Goal: Check status: Check status

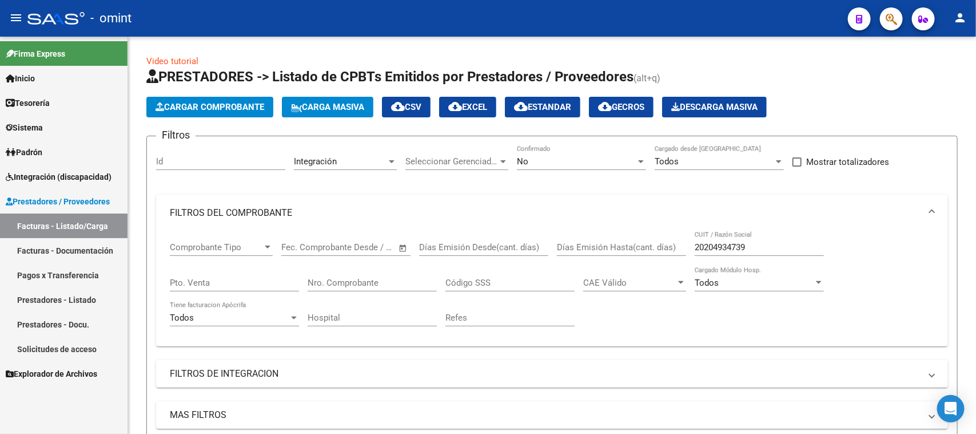
scroll to position [250, 0]
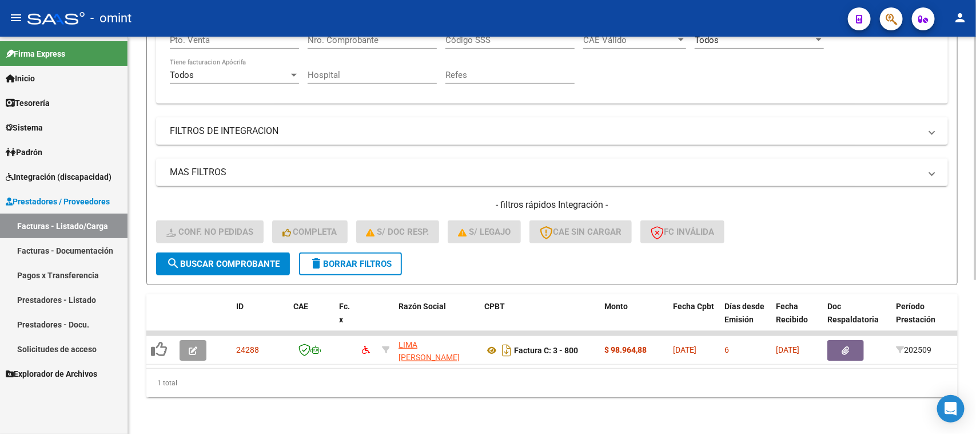
click at [357, 256] on button "delete Borrar Filtros" at bounding box center [350, 263] width 103 height 23
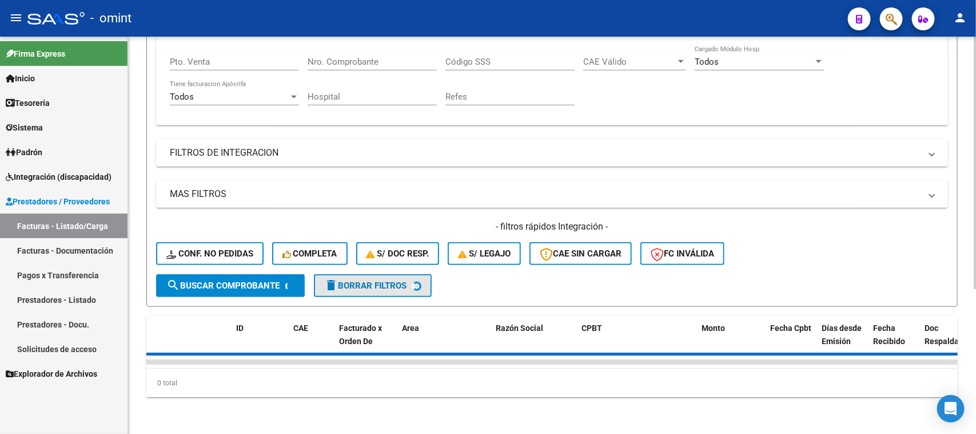
scroll to position [228, 0]
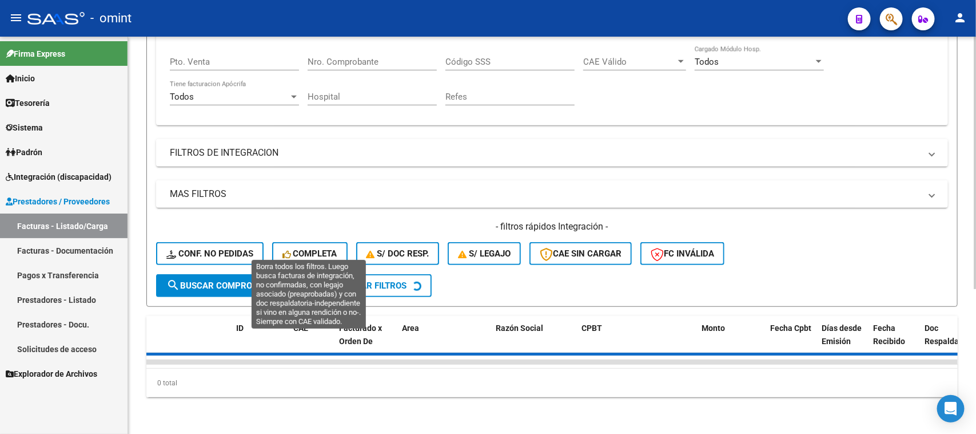
click at [315, 241] on div "- filtros rápidos Integración - Conf. no pedidas Completa S/ Doc Resp. S/ legaj…" at bounding box center [552, 247] width 792 height 54
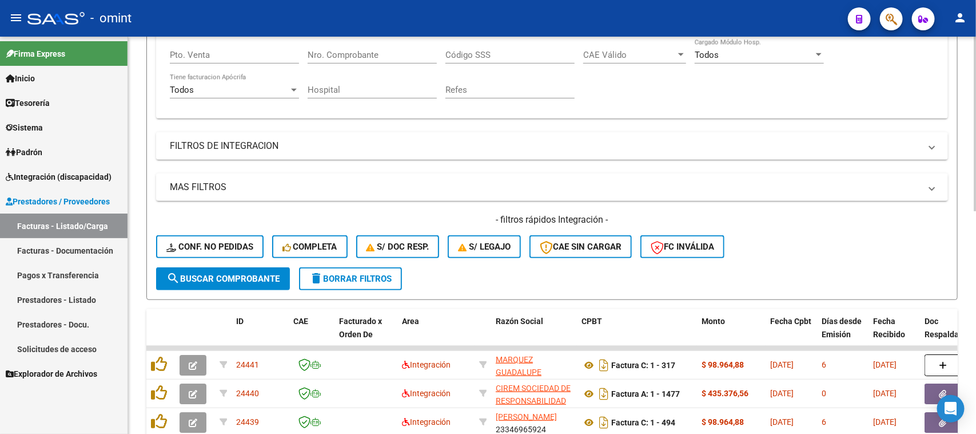
scroll to position [250, 0]
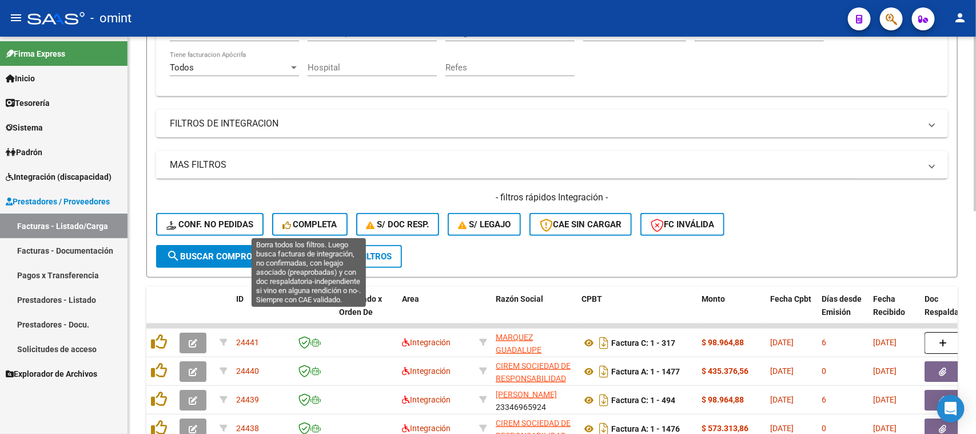
click at [298, 227] on button "Completa" at bounding box center [310, 224] width 76 height 23
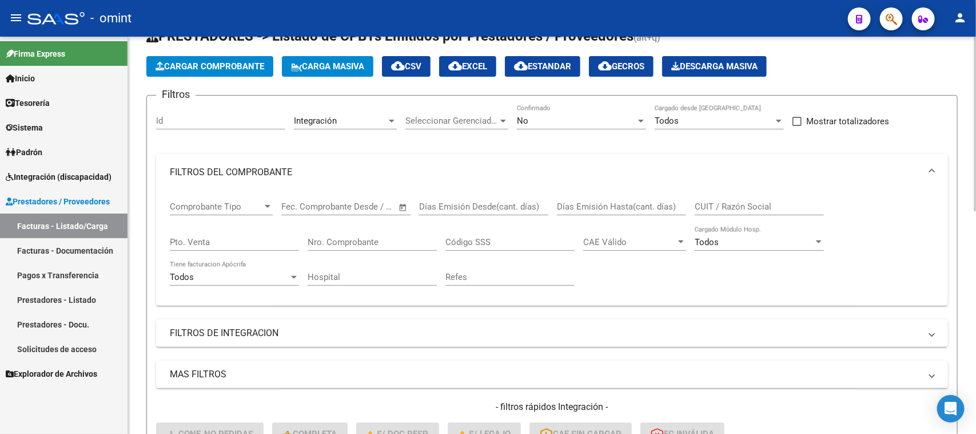
scroll to position [7, 0]
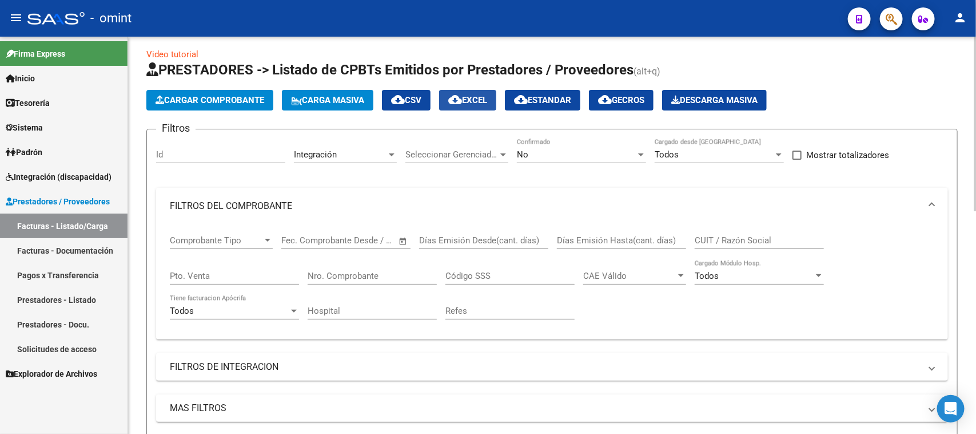
click at [487, 98] on span "cloud_download EXCEL" at bounding box center [467, 100] width 39 height 10
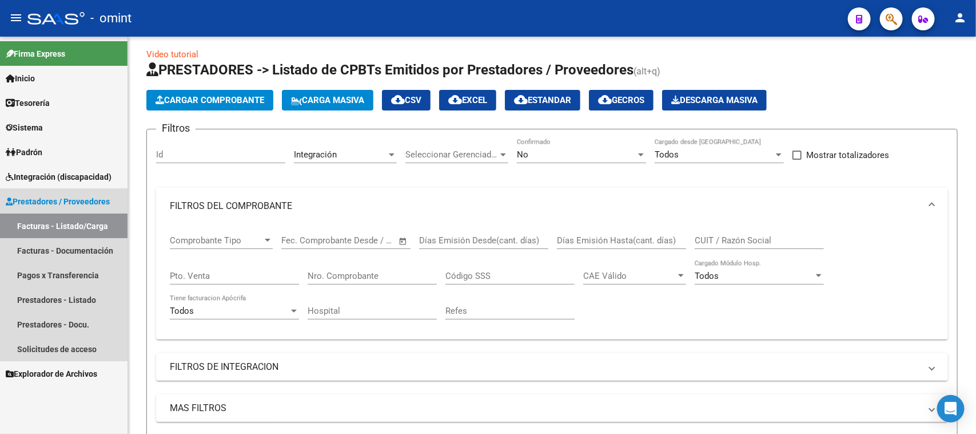
click at [105, 189] on link "Prestadores / Proveedores" at bounding box center [64, 201] width 128 height 25
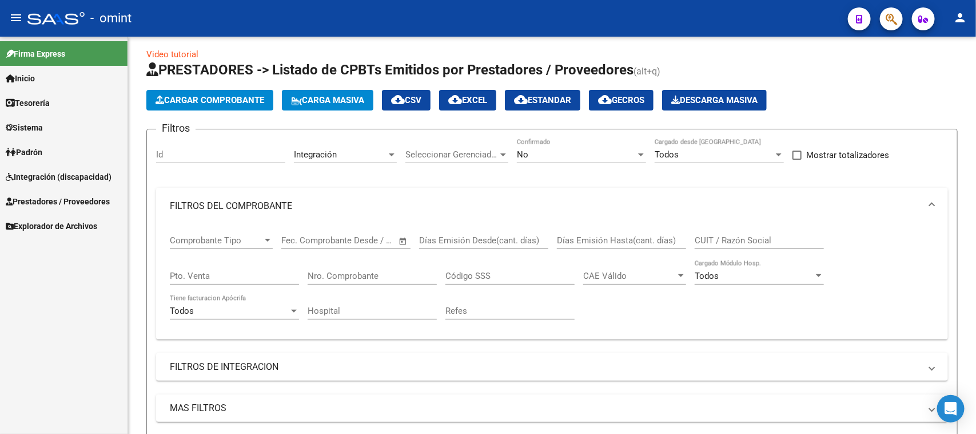
click at [104, 182] on span "Integración (discapacidad)" at bounding box center [59, 176] width 106 height 13
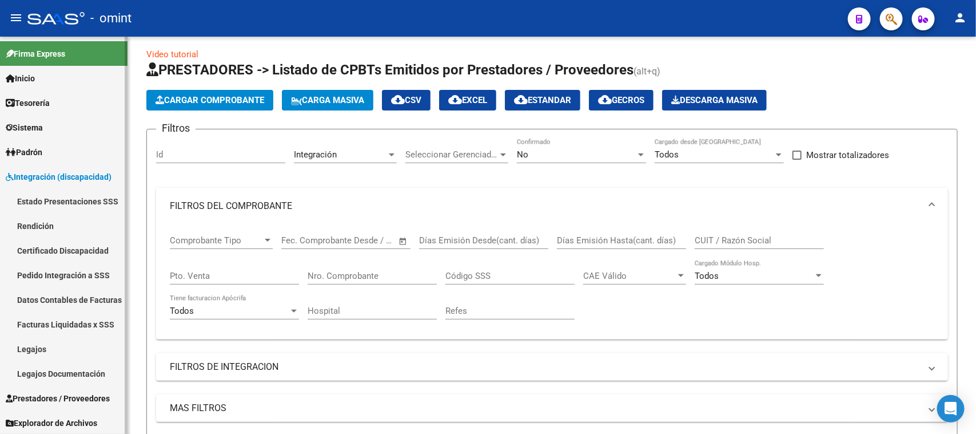
click at [77, 336] on mat-nav-list "Estado Presentaciones SSS Rendición Certificado Discapacidad Pedido Integración…" at bounding box center [64, 287] width 128 height 197
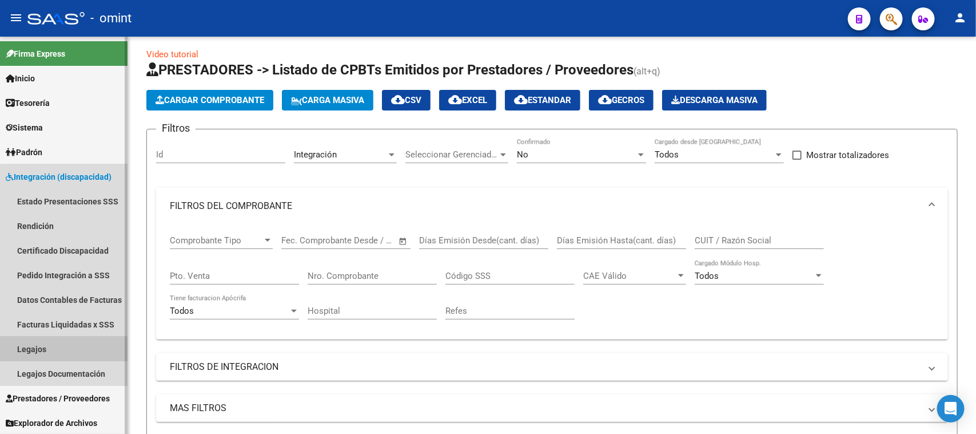
drag, startPoint x: 77, startPoint y: 336, endPoint x: 116, endPoint y: 319, distance: 42.0
click at [78, 336] on link "Legajos" at bounding box center [64, 348] width 128 height 25
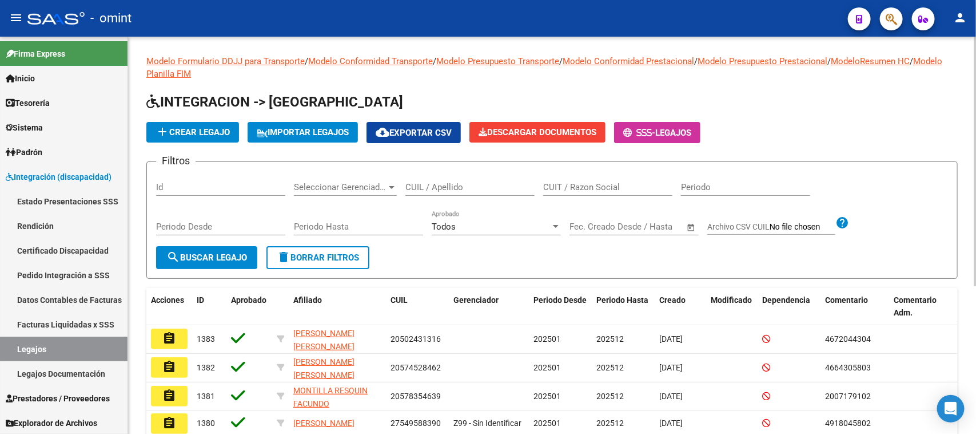
click at [461, 202] on div "CUIL / Apellido" at bounding box center [470, 188] width 129 height 35
click at [459, 188] on input "CUIL / Apellido" at bounding box center [470, 187] width 129 height 10
paste input "20448588220"
type input "20448588220"
click at [216, 246] on button "search Buscar Legajo" at bounding box center [206, 257] width 101 height 23
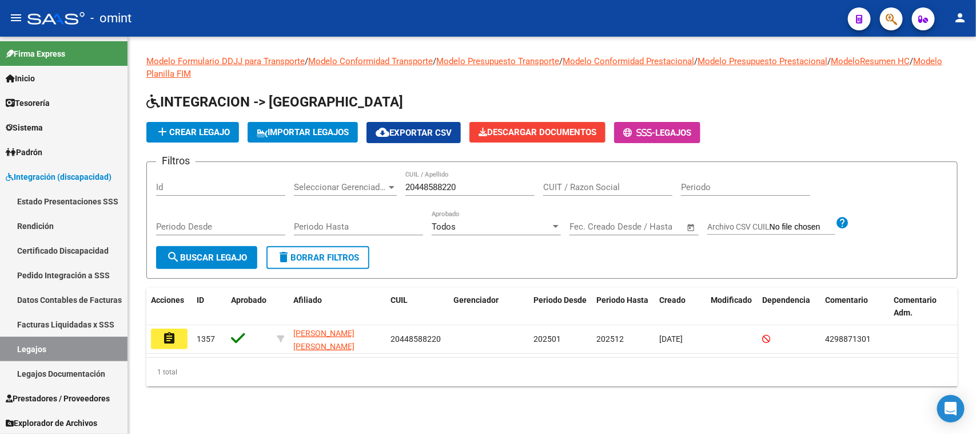
click at [174, 337] on mat-icon "assignment" at bounding box center [169, 338] width 14 height 14
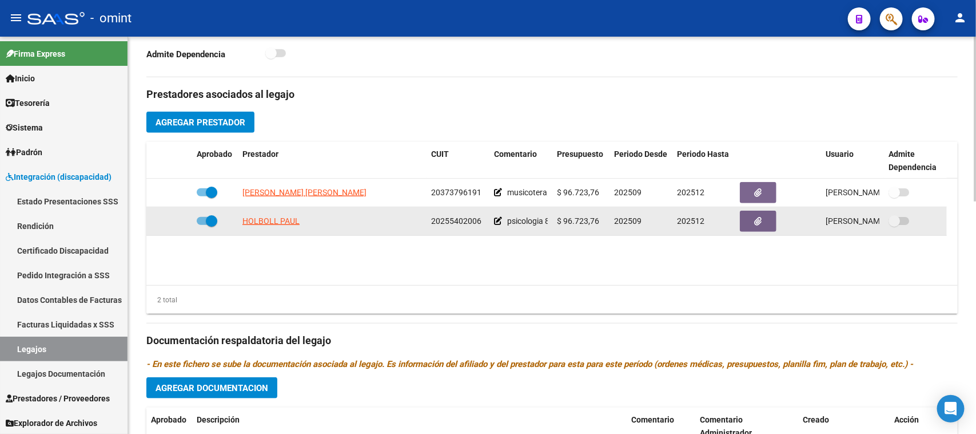
scroll to position [357, 0]
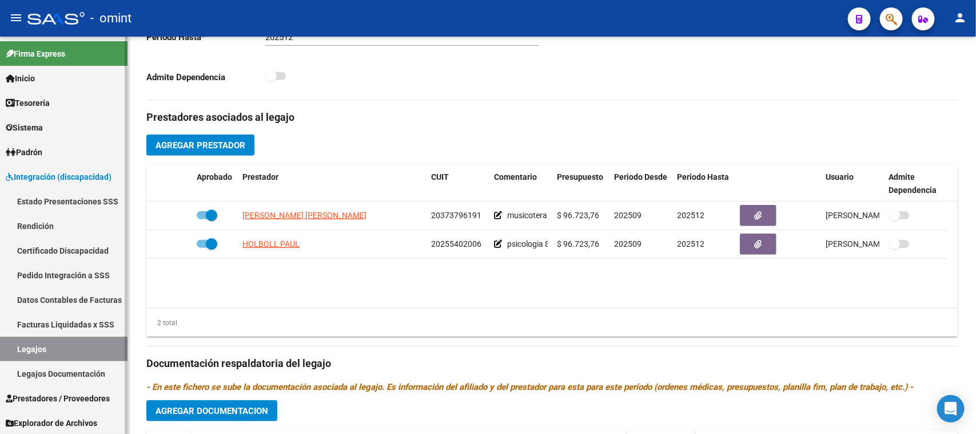
click at [57, 350] on link "Legajos" at bounding box center [64, 348] width 128 height 25
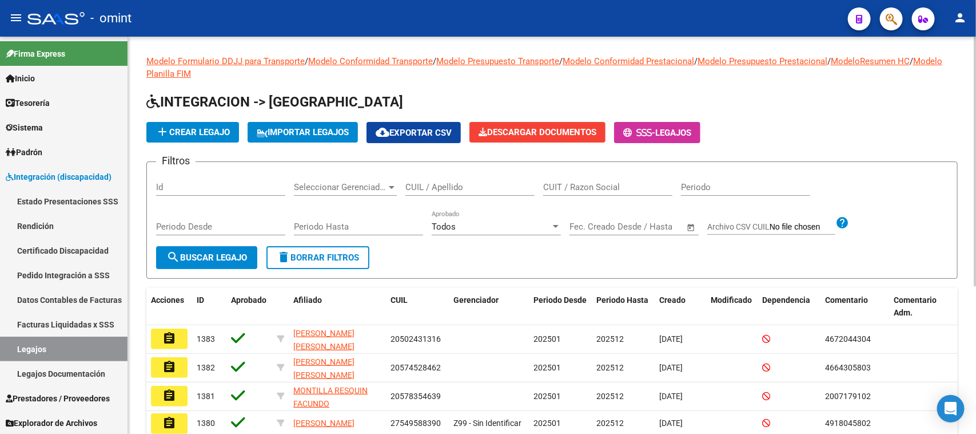
click at [474, 187] on input "CUIL / Apellido" at bounding box center [470, 187] width 129 height 10
paste input "20448920500"
type input "20448920500"
click at [232, 265] on button "search Buscar Legajo" at bounding box center [206, 257] width 101 height 23
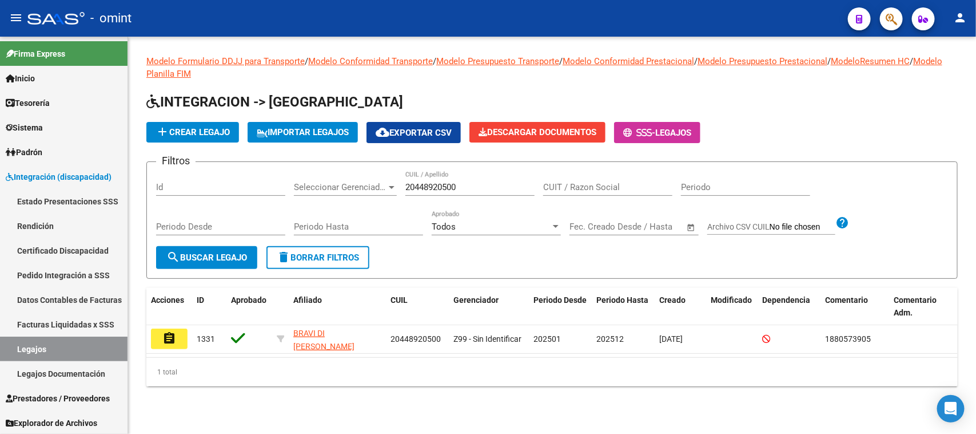
drag, startPoint x: 173, startPoint y: 336, endPoint x: 409, endPoint y: 319, distance: 236.9
click at [173, 336] on mat-icon "assignment" at bounding box center [169, 338] width 14 height 14
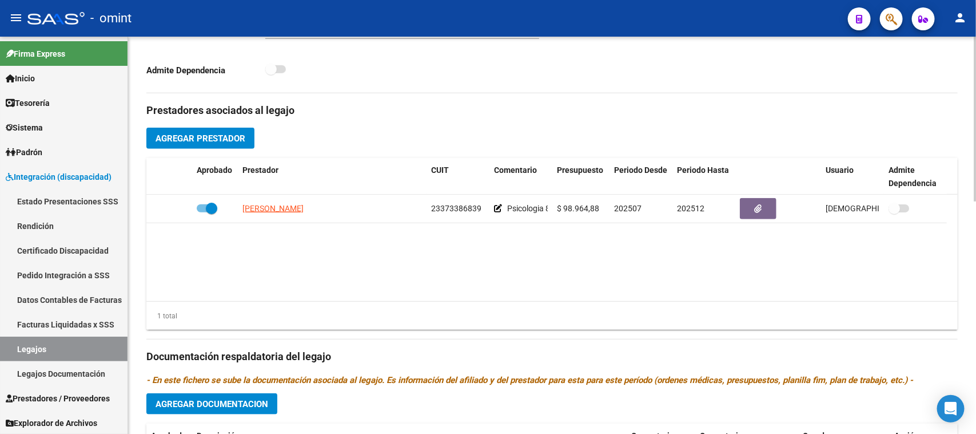
scroll to position [429, 0]
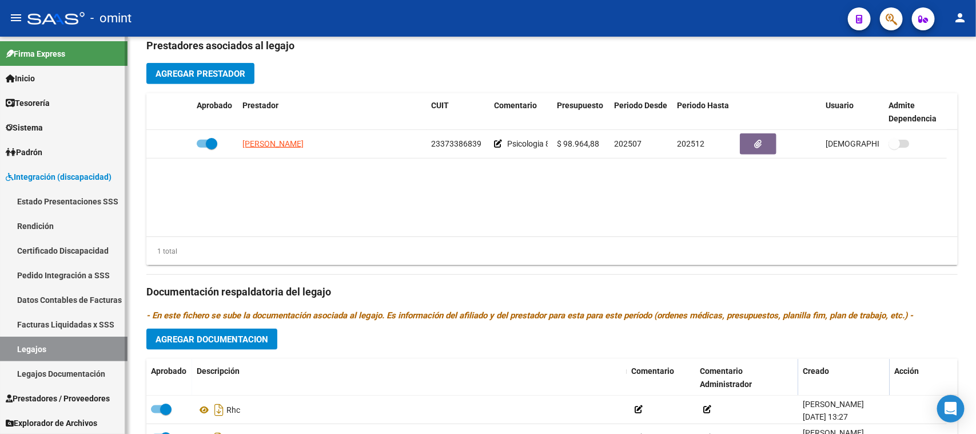
click at [75, 355] on link "Legajos" at bounding box center [64, 348] width 128 height 25
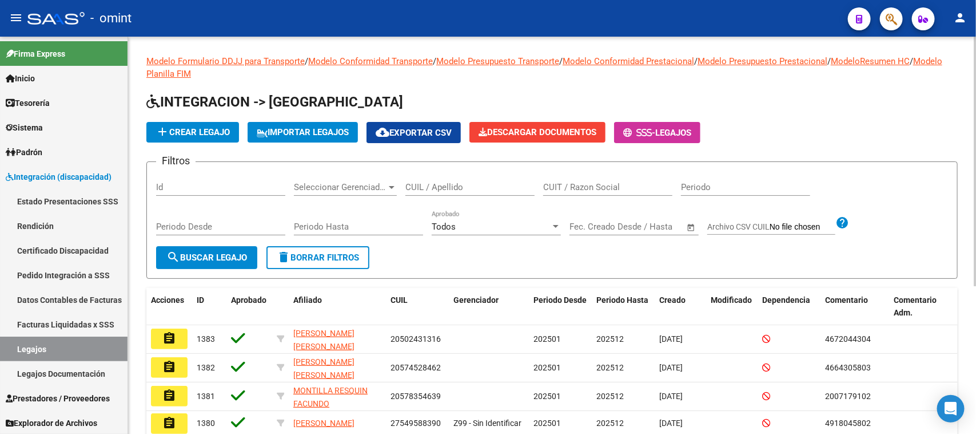
click at [434, 189] on input "CUIL / Apellido" at bounding box center [470, 187] width 129 height 10
paste input "20479560634"
type input "20479560634"
click at [233, 264] on button "search Buscar Legajo" at bounding box center [206, 257] width 101 height 23
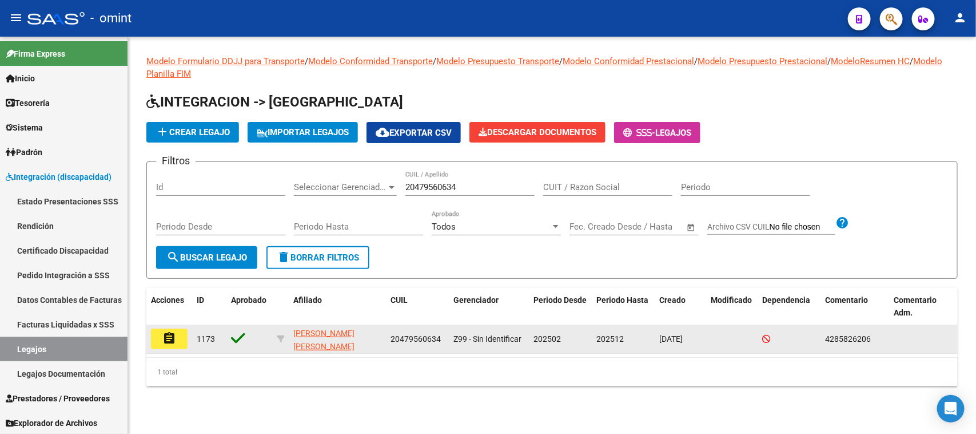
click at [174, 343] on button "assignment" at bounding box center [169, 338] width 37 height 21
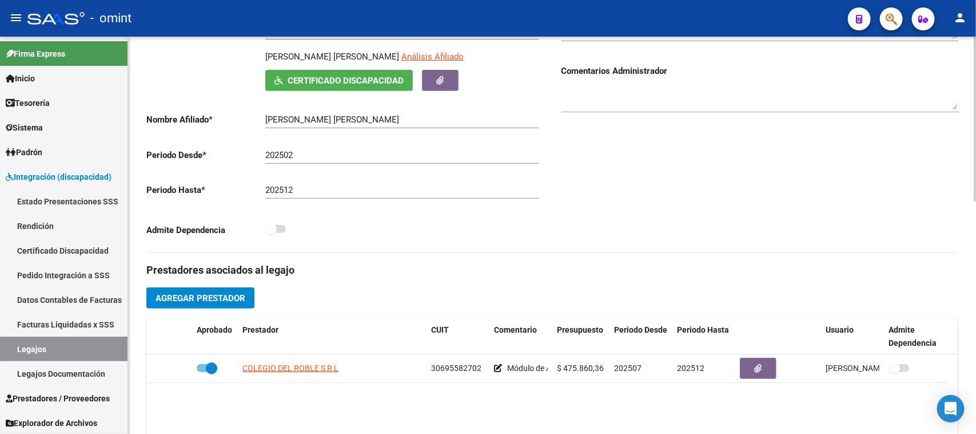
scroll to position [357, 0]
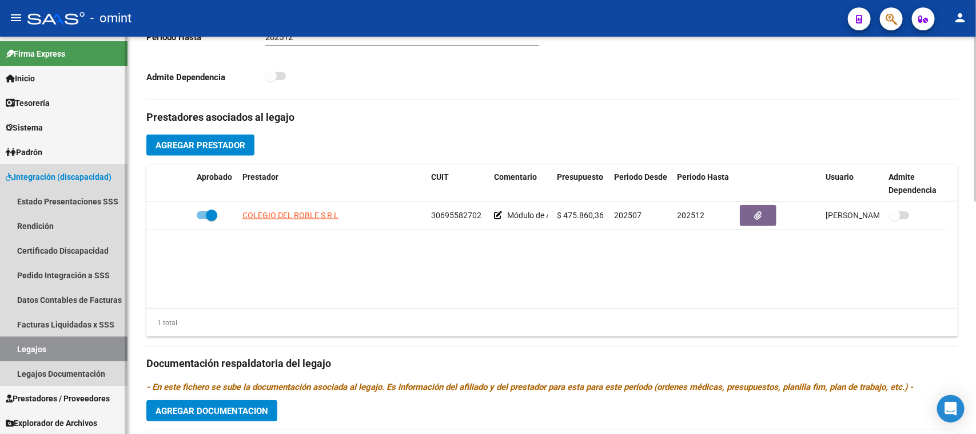
click at [74, 347] on link "Legajos" at bounding box center [64, 348] width 128 height 25
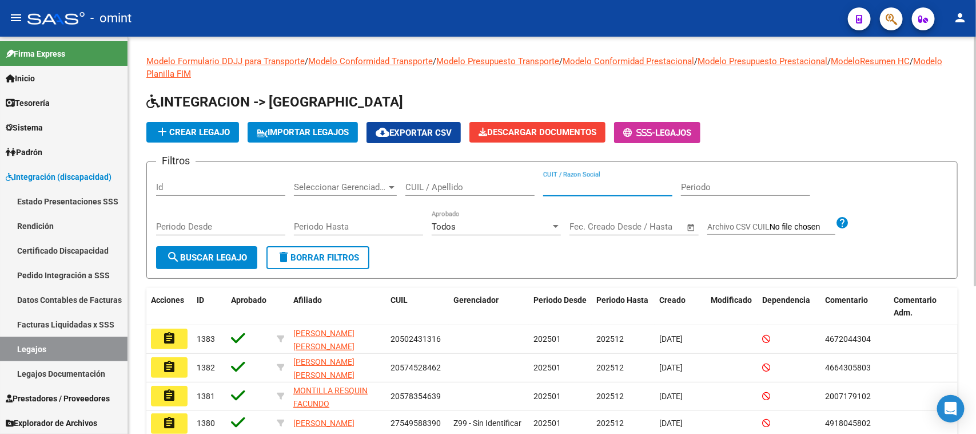
drag, startPoint x: 567, startPoint y: 186, endPoint x: 504, endPoint y: 205, distance: 65.5
click at [567, 187] on input "CUIT / Razon Social" at bounding box center [607, 187] width 129 height 10
paste input "20485912372"
type input "20485912372"
click at [482, 182] on input "CUIL / Apellido" at bounding box center [470, 187] width 129 height 10
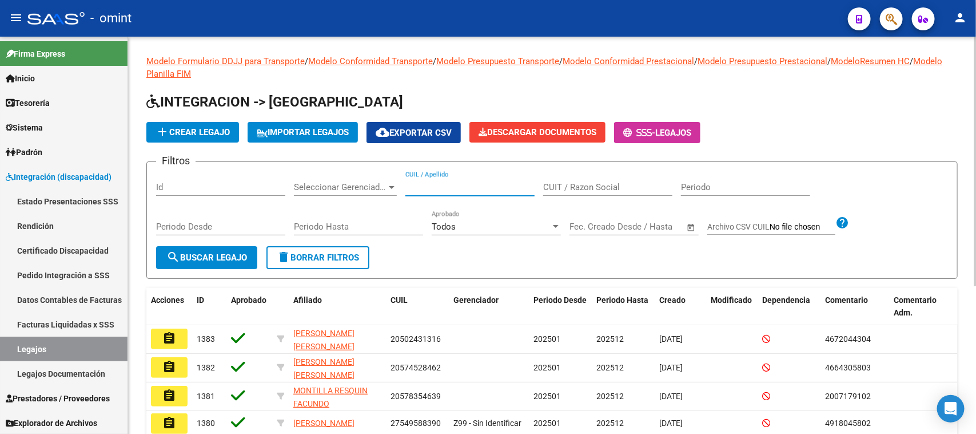
paste input "20485912372"
type input "20485912372"
click at [242, 247] on button "search Buscar Legajo" at bounding box center [206, 257] width 101 height 23
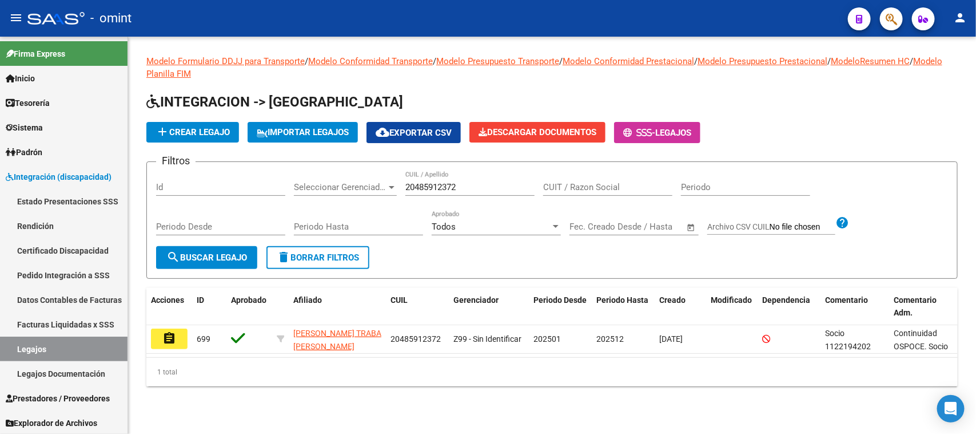
click at [174, 355] on datatable-body "assignment 699 [PERSON_NAME] TRABA [PERSON_NAME] 20485912372 Z99 - Sin Identifi…" at bounding box center [552, 341] width 812 height 32
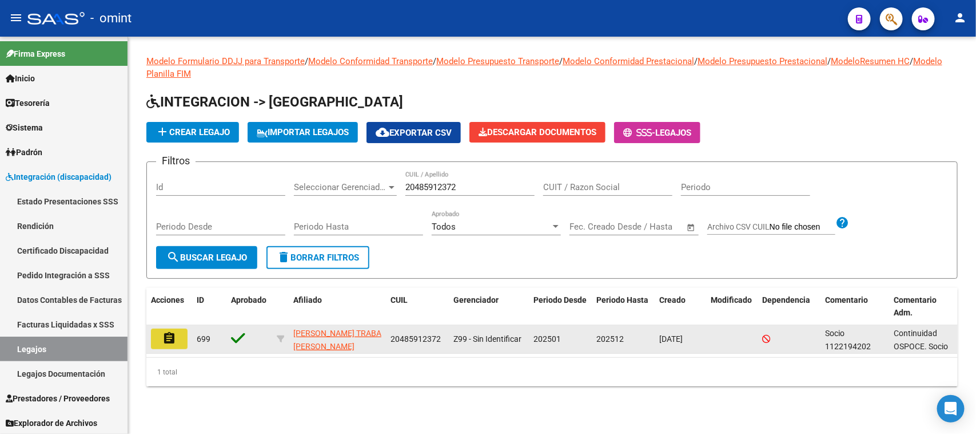
click at [175, 341] on mat-icon "assignment" at bounding box center [169, 338] width 14 height 14
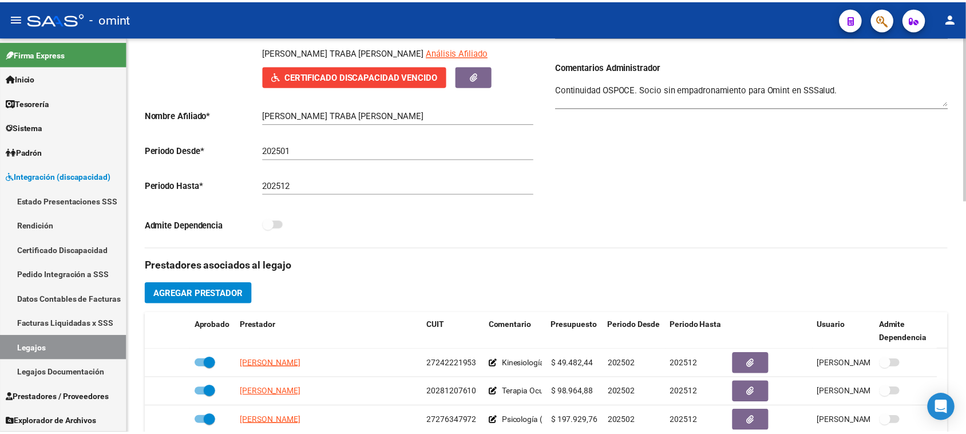
scroll to position [71, 0]
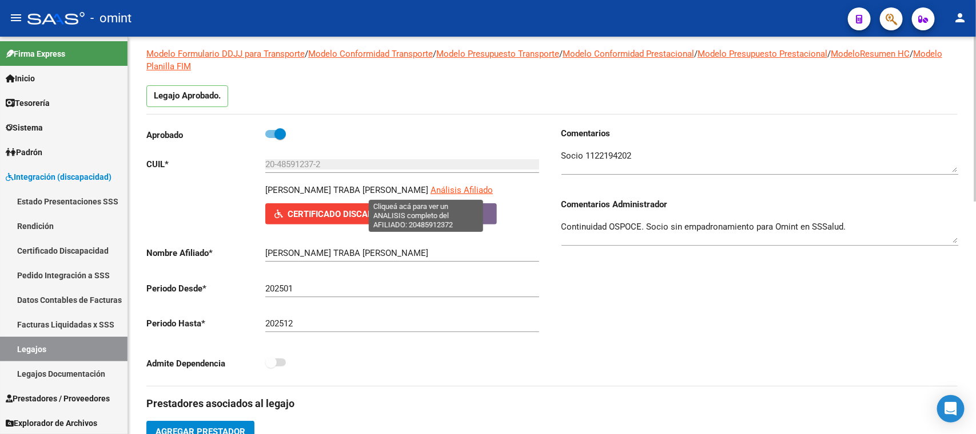
click at [431, 185] on span "Análisis Afiliado" at bounding box center [462, 190] width 62 height 10
type textarea "20485912372"
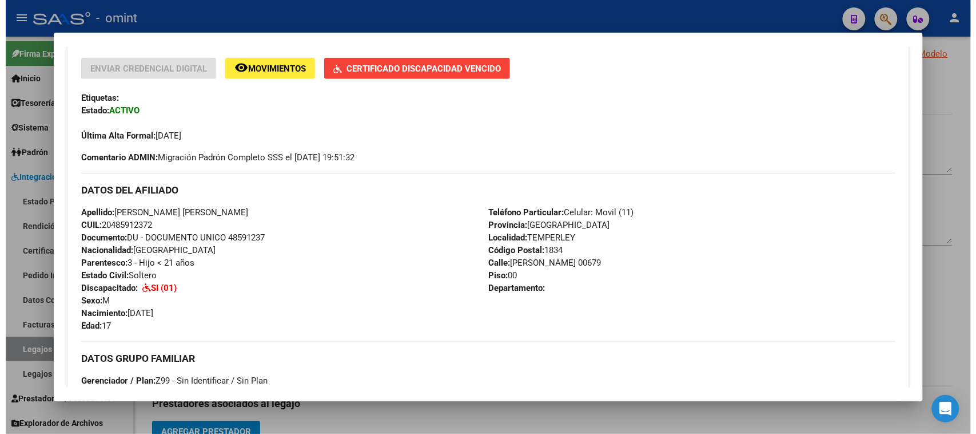
scroll to position [286, 0]
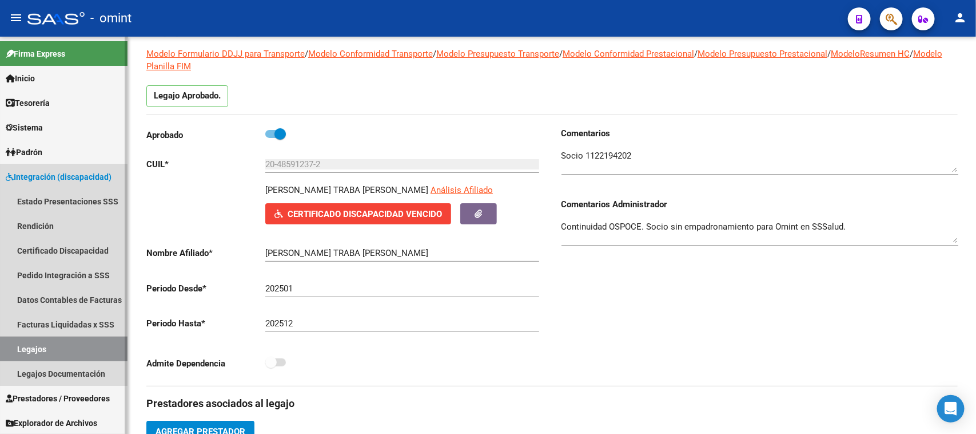
click at [100, 343] on link "Legajos" at bounding box center [64, 348] width 128 height 25
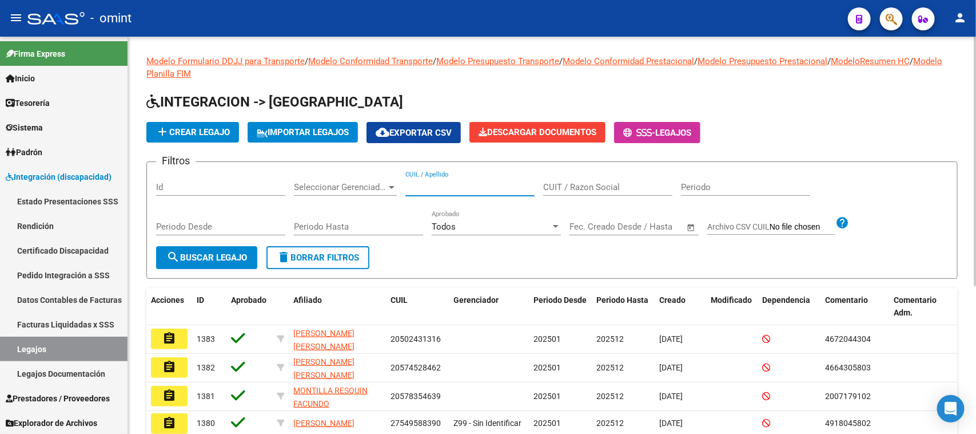
click at [499, 184] on input "CUIL / Apellido" at bounding box center [470, 187] width 129 height 10
paste input "20533673814"
type input "20533673814"
click at [209, 260] on span "search Buscar Legajo" at bounding box center [206, 257] width 81 height 10
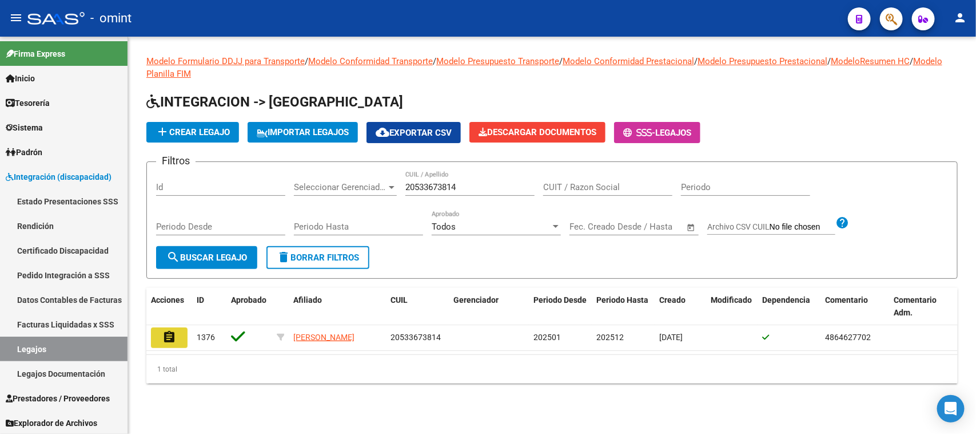
click at [174, 332] on mat-icon "assignment" at bounding box center [169, 337] width 14 height 14
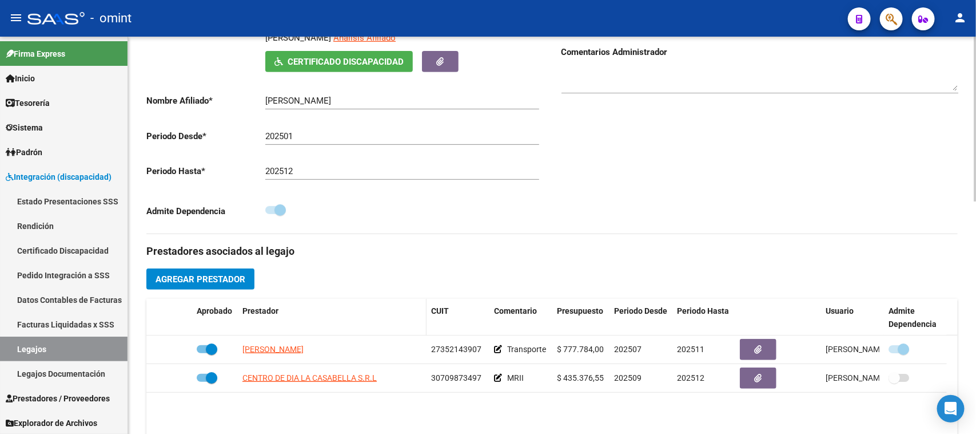
scroll to position [204, 0]
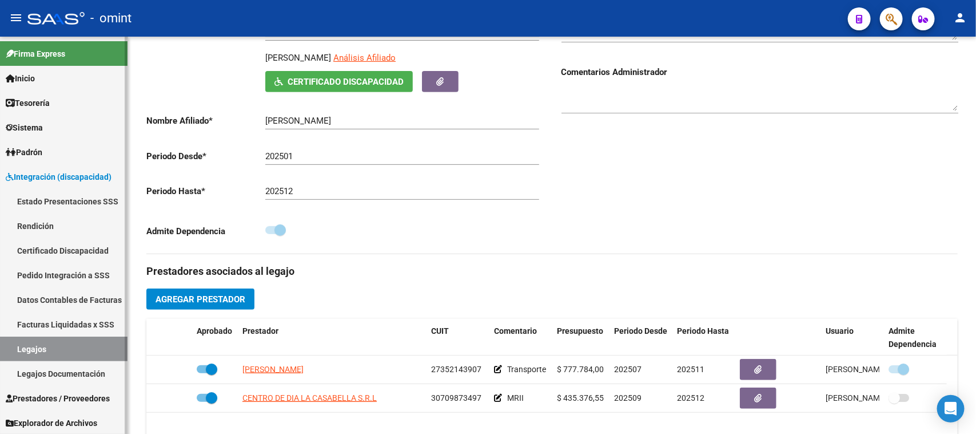
click at [96, 350] on link "Legajos" at bounding box center [64, 348] width 128 height 25
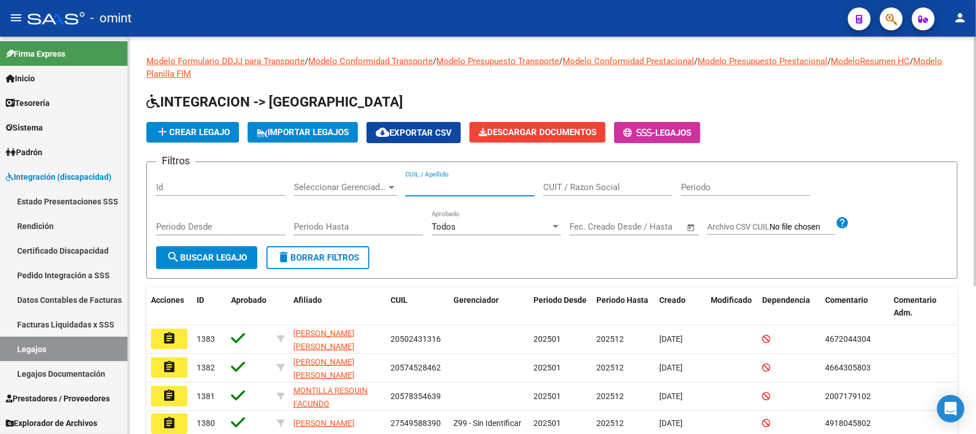
click at [427, 184] on input "CUIL / Apellido" at bounding box center [470, 187] width 129 height 10
paste input "20570205677"
type input "20570205677"
click at [230, 249] on button "search Buscar Legajo" at bounding box center [206, 257] width 101 height 23
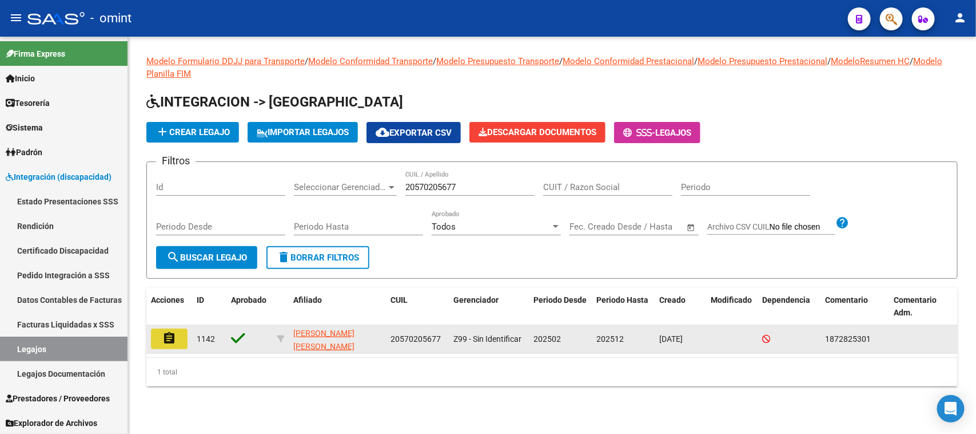
click at [170, 344] on button "assignment" at bounding box center [169, 338] width 37 height 21
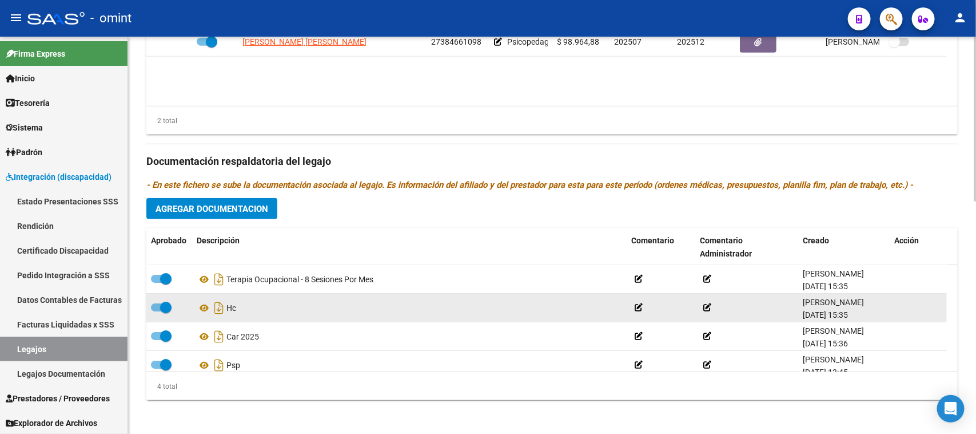
scroll to position [561, 0]
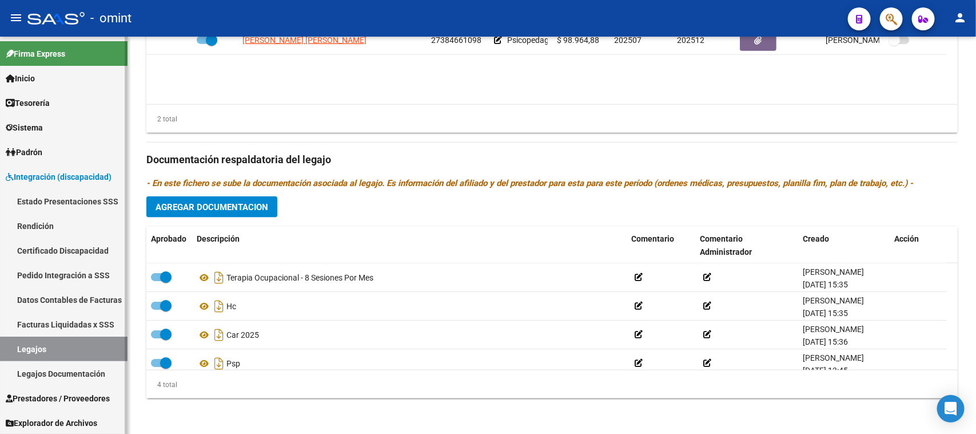
click at [101, 340] on link "Legajos" at bounding box center [64, 348] width 128 height 25
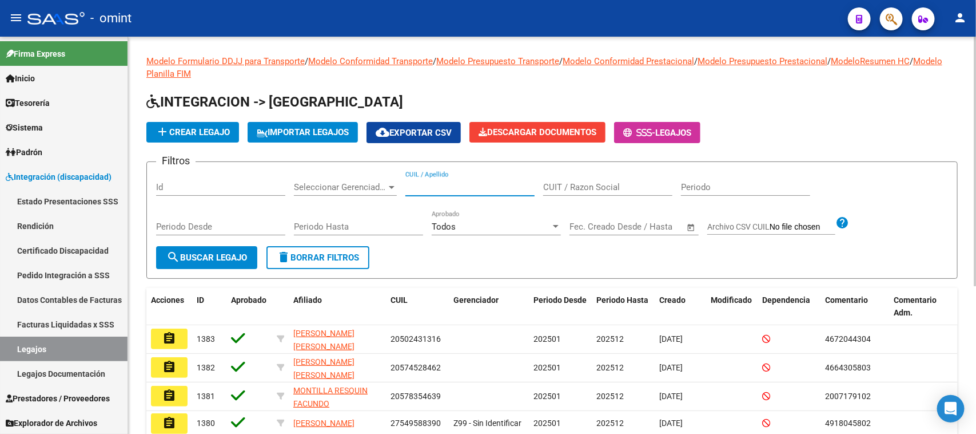
click at [460, 188] on input "CUIL / Apellido" at bounding box center [470, 187] width 129 height 10
paste input "20574528462"
type input "20574528462"
click at [241, 252] on span "search Buscar Legajo" at bounding box center [206, 257] width 81 height 10
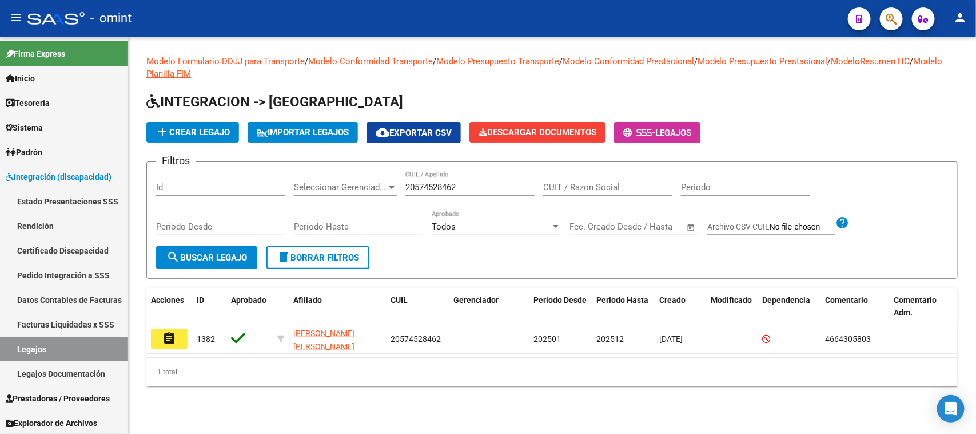
click at [176, 331] on mat-icon "assignment" at bounding box center [169, 338] width 14 height 14
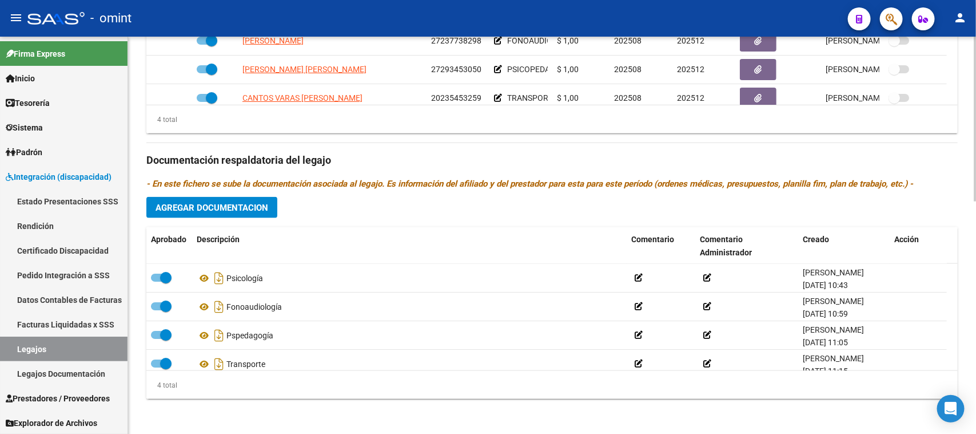
scroll to position [561, 0]
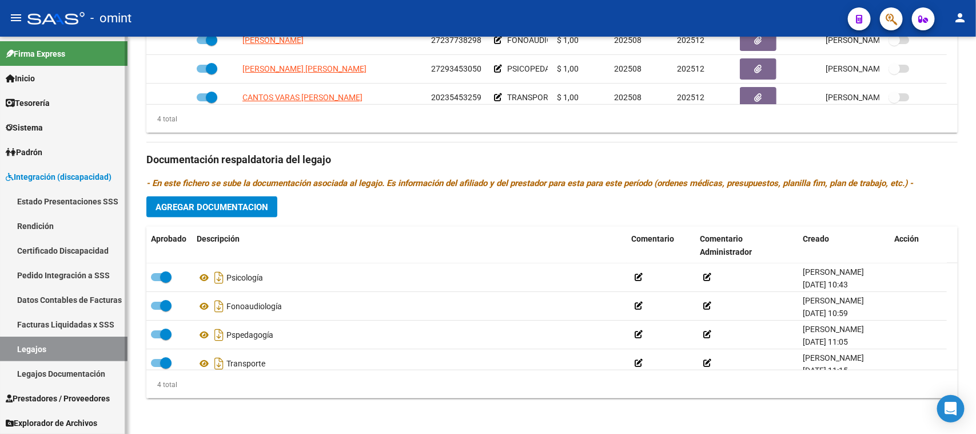
click at [47, 355] on link "Legajos" at bounding box center [64, 348] width 128 height 25
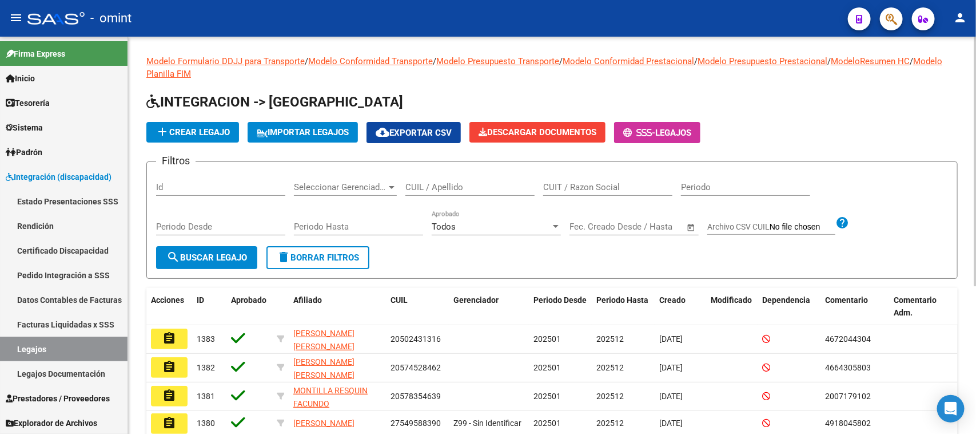
click at [445, 167] on form "Filtros Id Seleccionar Gerenciador Seleccionar Gerenciador CUIL / Apellido CUIT…" at bounding box center [552, 219] width 812 height 117
click at [436, 182] on input "CUIL / Apellido" at bounding box center [470, 187] width 129 height 10
paste input "20578354639"
type input "20578354639"
click at [173, 267] on form "Filtros Id Seleccionar Gerenciador Seleccionar Gerenciador 20578354639 CUIL / A…" at bounding box center [552, 219] width 812 height 117
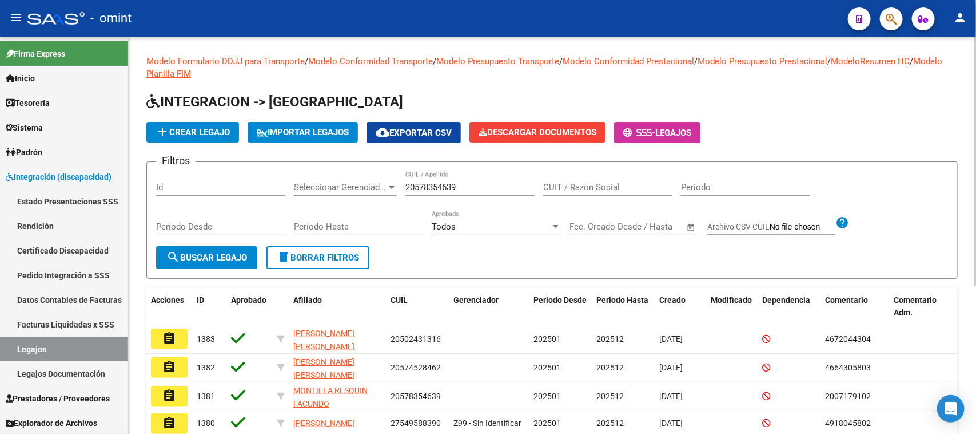
click at [185, 256] on span "search Buscar Legajo" at bounding box center [206, 257] width 81 height 10
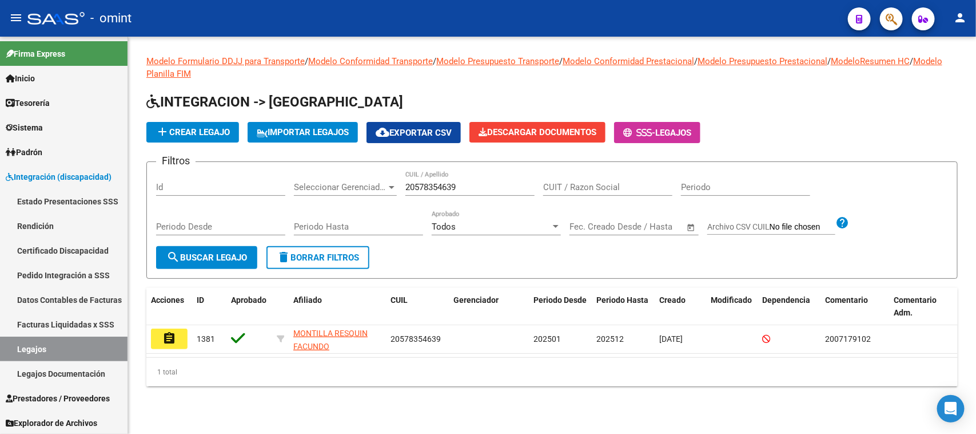
click at [160, 336] on button "assignment" at bounding box center [169, 338] width 37 height 21
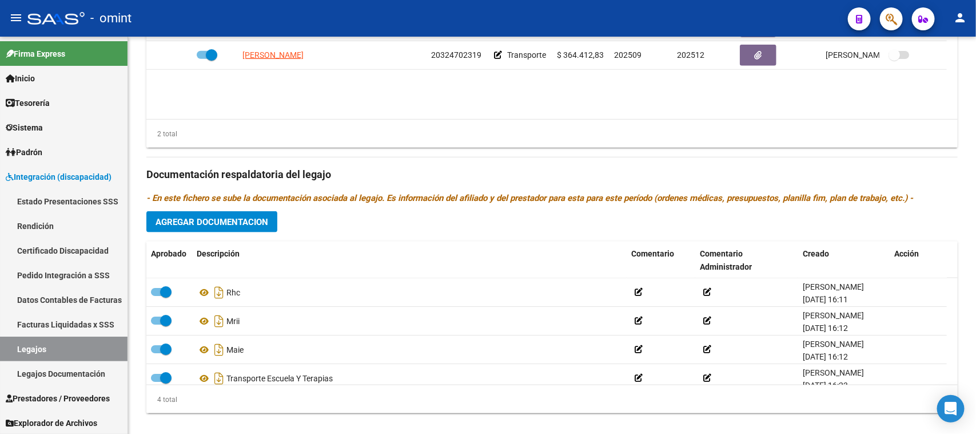
scroll to position [561, 0]
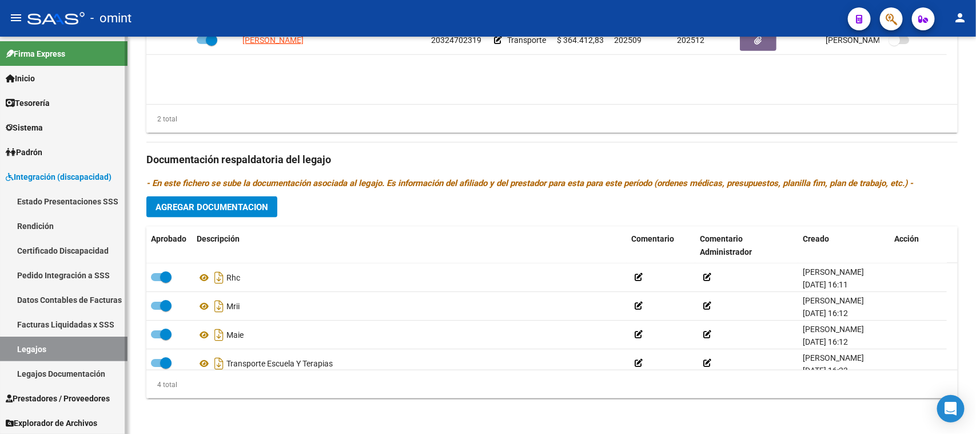
click at [90, 350] on link "Legajos" at bounding box center [64, 348] width 128 height 25
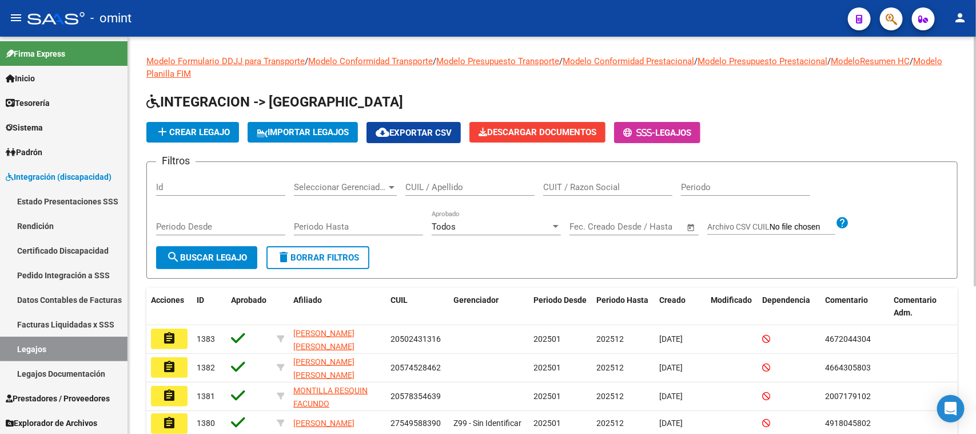
drag, startPoint x: 448, startPoint y: 195, endPoint x: 447, endPoint y: 186, distance: 9.2
click at [451, 188] on div "CUIL / Apellido" at bounding box center [470, 188] width 129 height 35
click at [439, 179] on div "CUIL / Apellido" at bounding box center [470, 183] width 129 height 25
paste input "20581481897"
type input "20581481897"
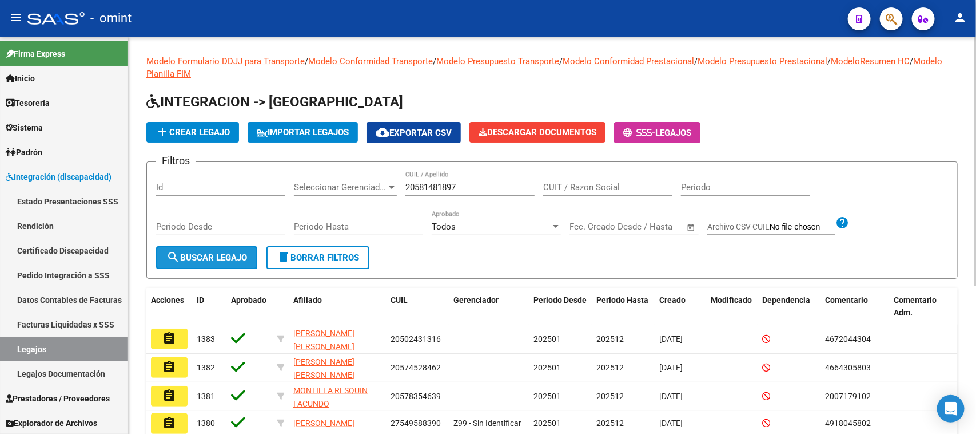
click at [237, 252] on span "search Buscar Legajo" at bounding box center [206, 257] width 81 height 10
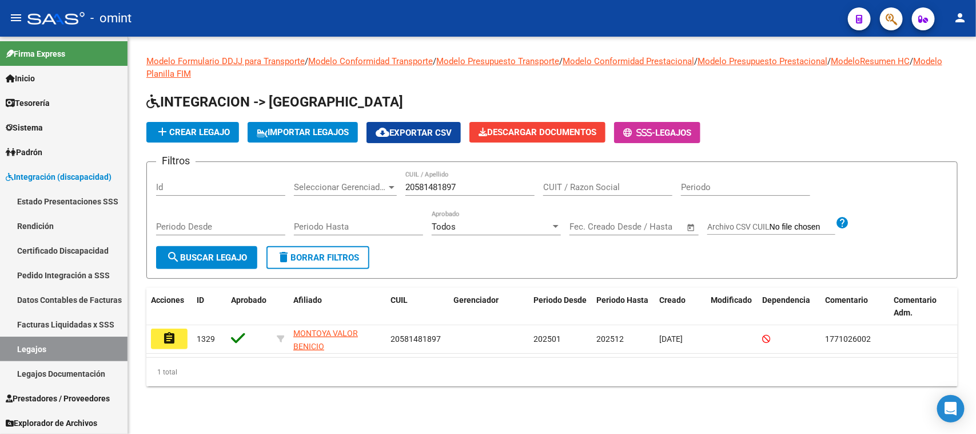
click at [173, 352] on datatable-selection "assignment 1329 [PERSON_NAME] VALOR [PERSON_NAME] 20581481897 202501 202512 [DA…" at bounding box center [552, 350] width 812 height 10
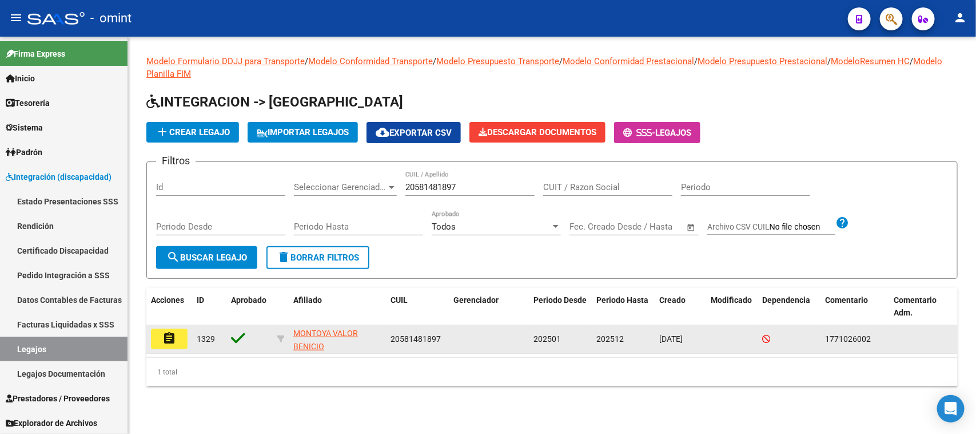
click at [170, 335] on mat-icon "assignment" at bounding box center [169, 338] width 14 height 14
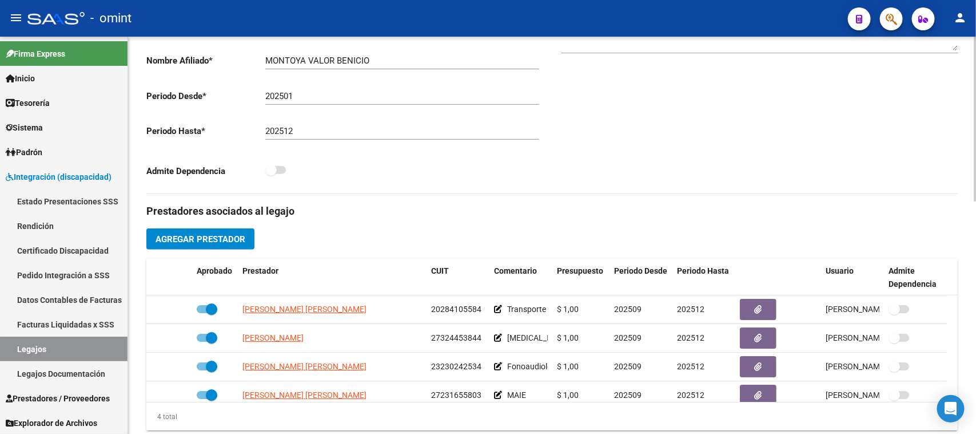
scroll to position [357, 0]
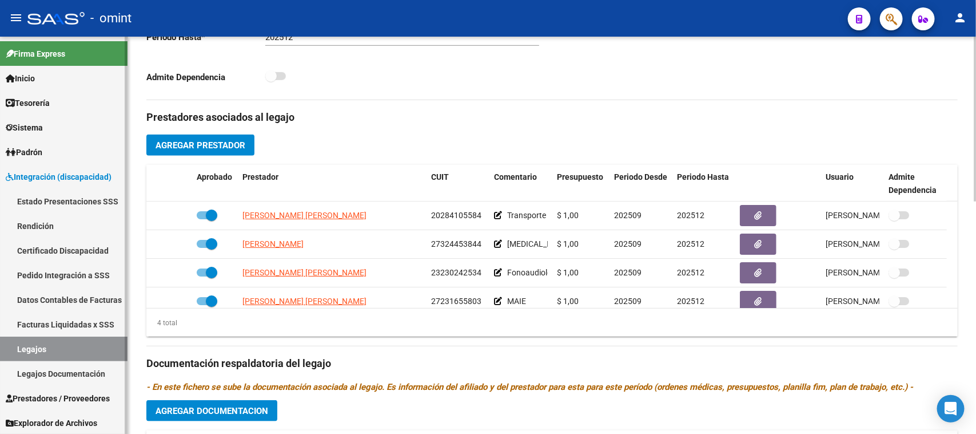
click at [53, 344] on link "Legajos" at bounding box center [64, 348] width 128 height 25
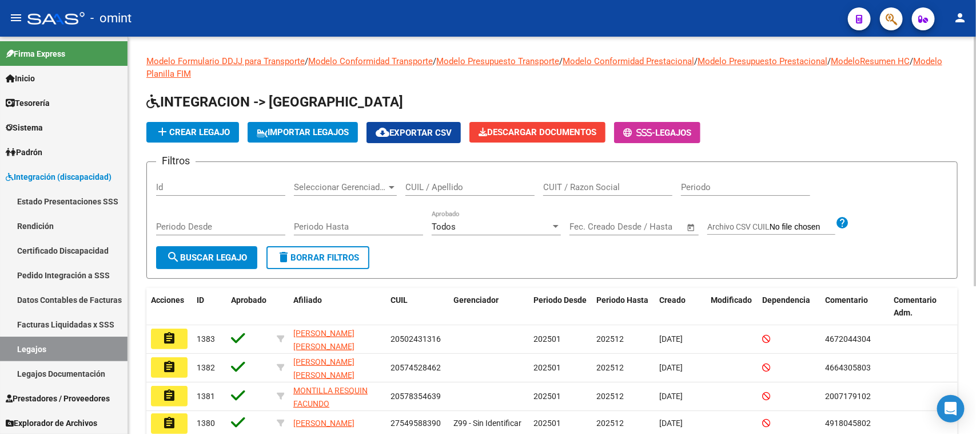
click at [438, 192] on div "CUIL / Apellido" at bounding box center [470, 183] width 129 height 25
click at [436, 190] on input "CUIL / Apellido" at bounding box center [470, 187] width 129 height 10
paste input "23568163389"
type input "23568163389"
drag, startPoint x: 231, startPoint y: 265, endPoint x: 224, endPoint y: 265, distance: 6.3
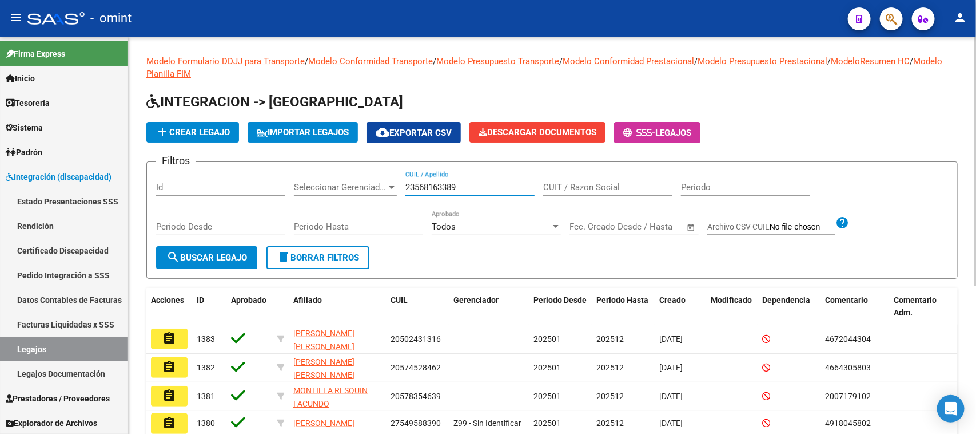
click at [224, 265] on button "search Buscar Legajo" at bounding box center [206, 257] width 101 height 23
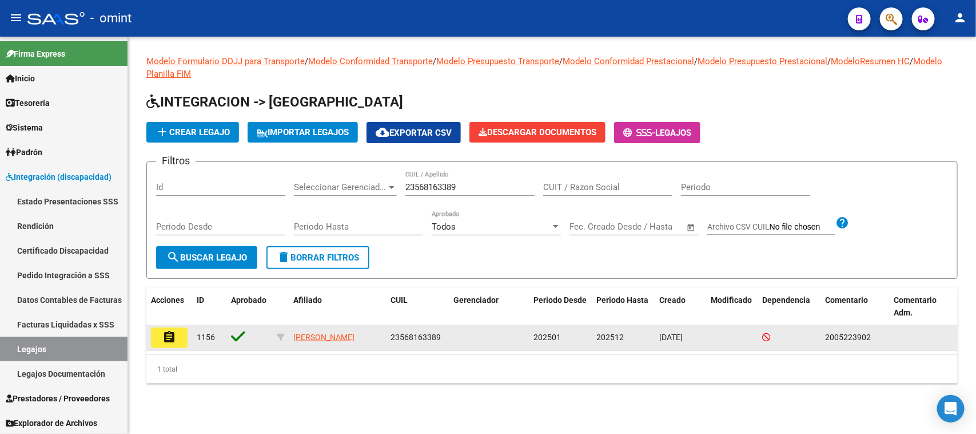
click at [172, 343] on button "assignment" at bounding box center [169, 337] width 37 height 21
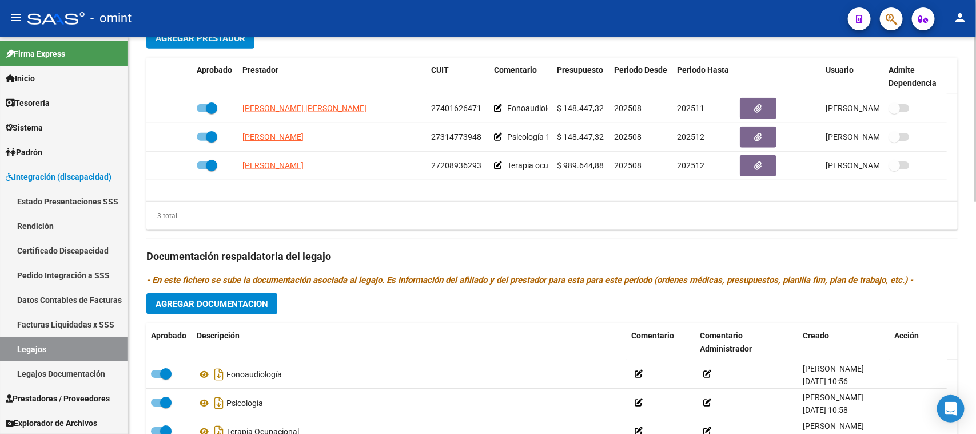
scroll to position [500, 0]
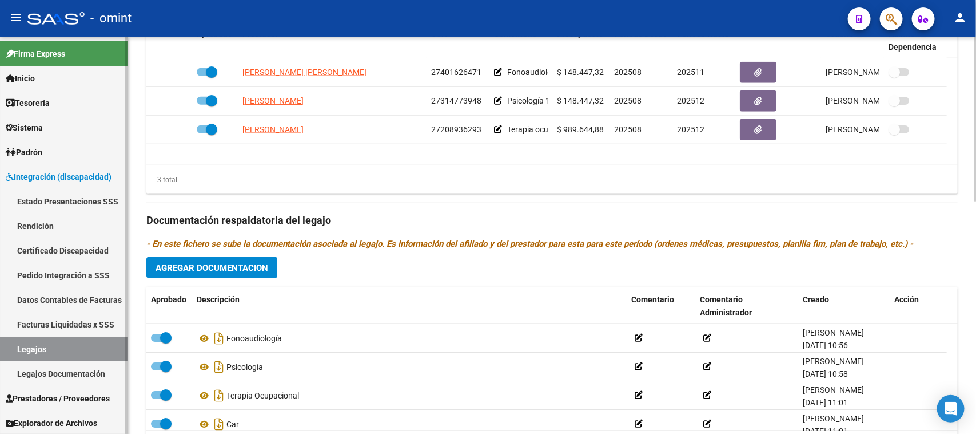
click at [120, 339] on link "Legajos" at bounding box center [64, 348] width 128 height 25
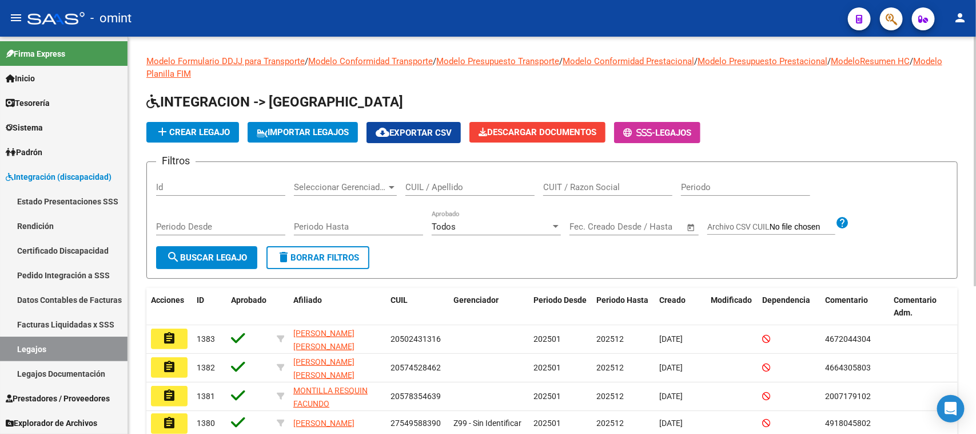
click at [473, 185] on input "CUIL / Apellido" at bounding box center [470, 187] width 129 height 10
paste input "23584415819"
type input "23584415819"
click at [220, 259] on span "search Buscar Legajo" at bounding box center [206, 257] width 81 height 10
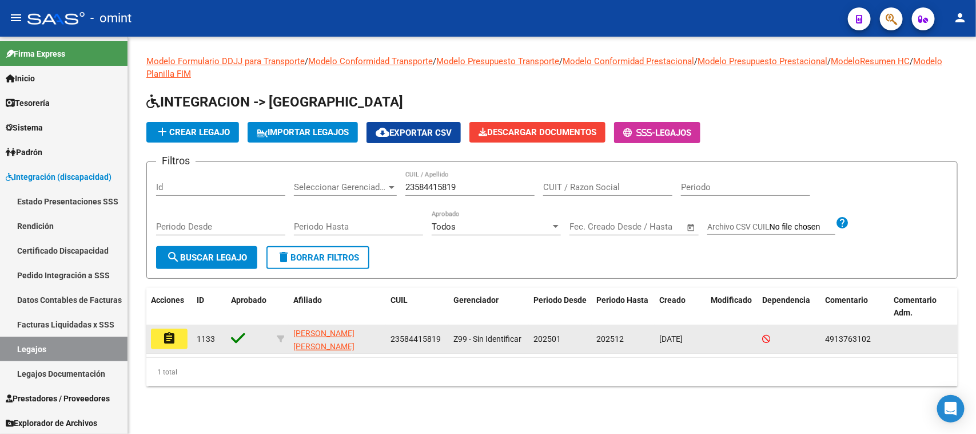
click at [190, 336] on datatable-body-cell "assignment" at bounding box center [169, 339] width 46 height 28
click at [188, 329] on datatable-body-cell "assignment" at bounding box center [169, 339] width 46 height 28
click at [186, 331] on datatable-body-cell "assignment" at bounding box center [169, 339] width 46 height 28
click at [177, 333] on button "assignment" at bounding box center [169, 338] width 37 height 21
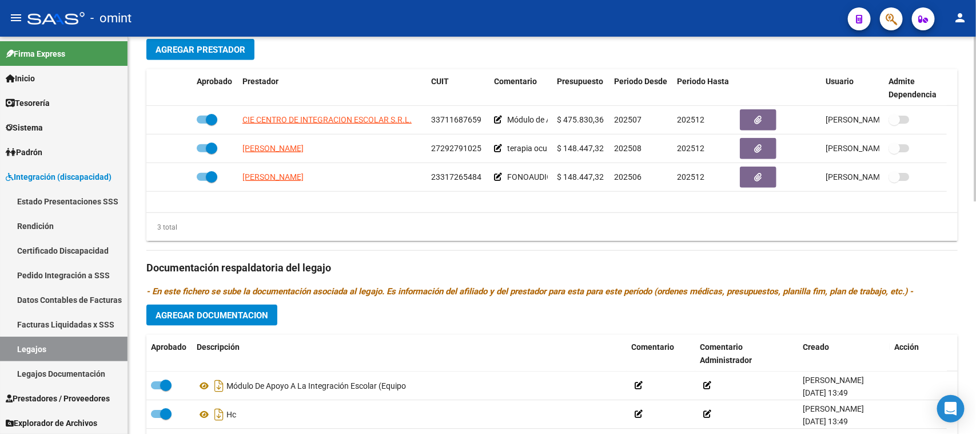
scroll to position [500, 0]
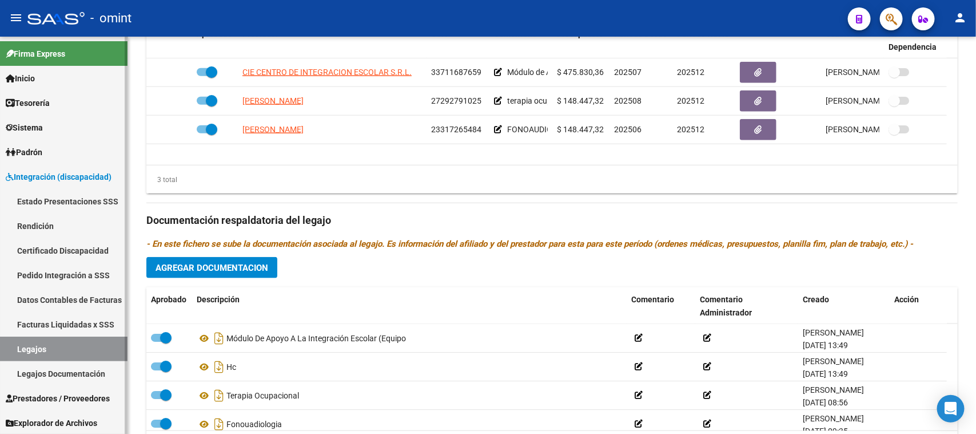
click at [88, 346] on link "Legajos" at bounding box center [64, 348] width 128 height 25
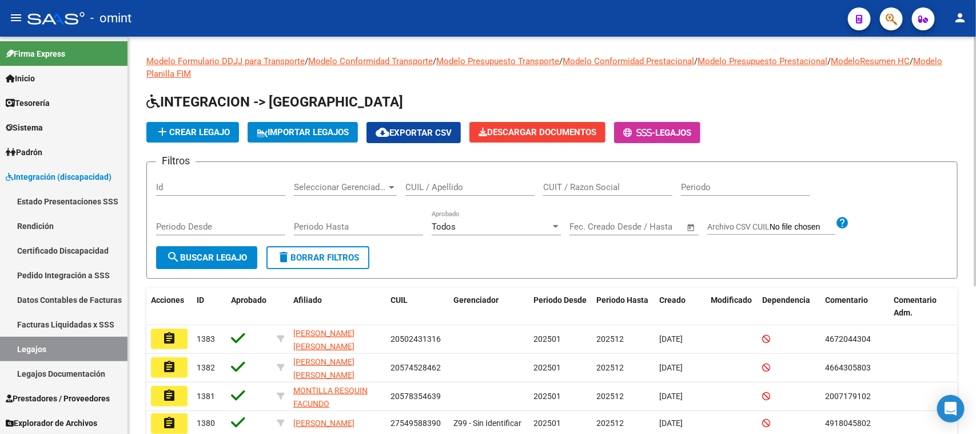
click at [416, 182] on input "CUIL / Apellido" at bounding box center [470, 187] width 129 height 10
paste input "23591288504"
type input "23591288504"
click at [238, 244] on div "Periodo Desde" at bounding box center [220, 227] width 129 height 35
click at [233, 256] on span "search Buscar Legajo" at bounding box center [206, 257] width 81 height 10
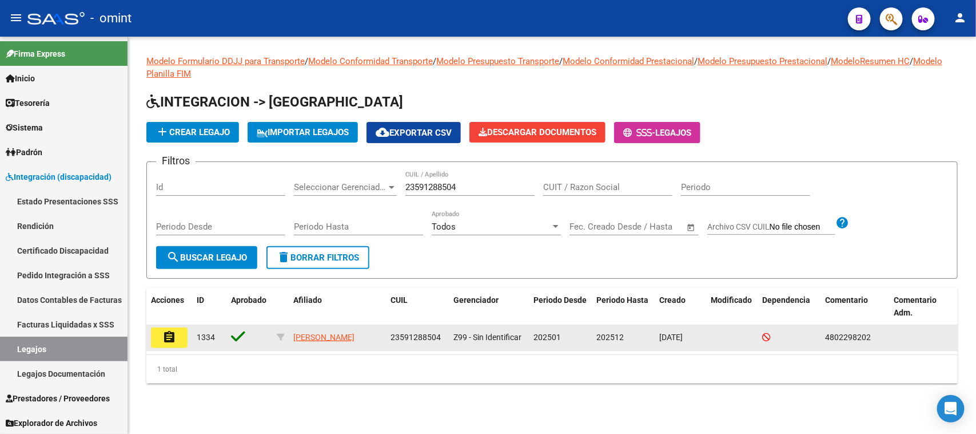
drag, startPoint x: 166, startPoint y: 353, endPoint x: 168, endPoint y: 343, distance: 10.4
click at [165, 353] on datatable-body "assignment 1334 [PERSON_NAME] 23591288504 Z99 - Sin Identificar 202501 202512 […" at bounding box center [552, 339] width 812 height 29
click at [168, 343] on button "assignment" at bounding box center [169, 337] width 37 height 21
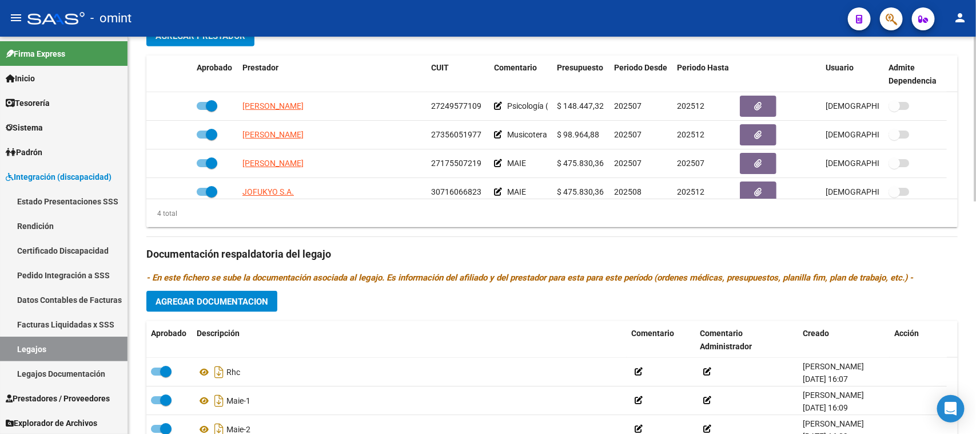
scroll to position [500, 0]
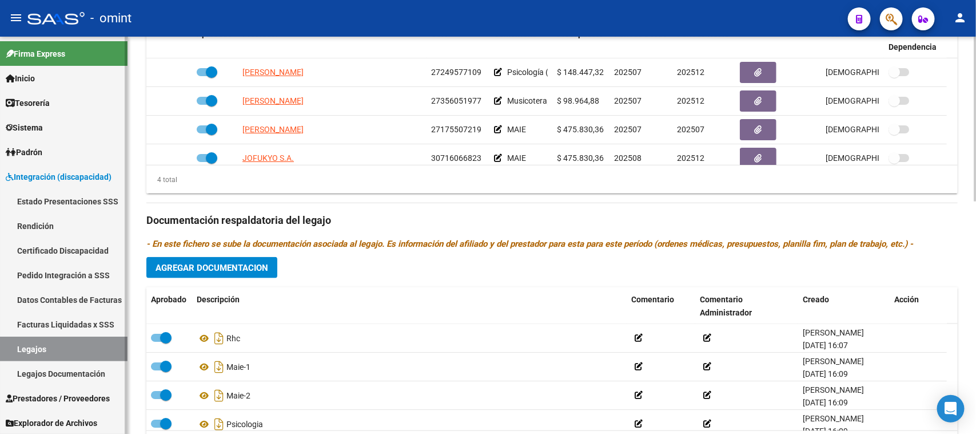
click at [50, 341] on link "Legajos" at bounding box center [64, 348] width 128 height 25
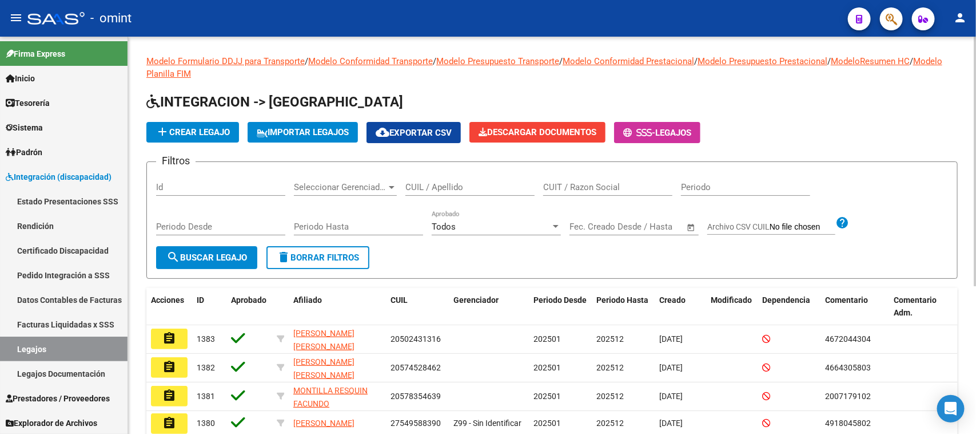
click at [410, 187] on input "CUIL / Apellido" at bounding box center [470, 187] width 129 height 10
paste input "27531713627"
type input "27531713627"
click at [209, 261] on button "search Buscar Legajo" at bounding box center [206, 257] width 101 height 23
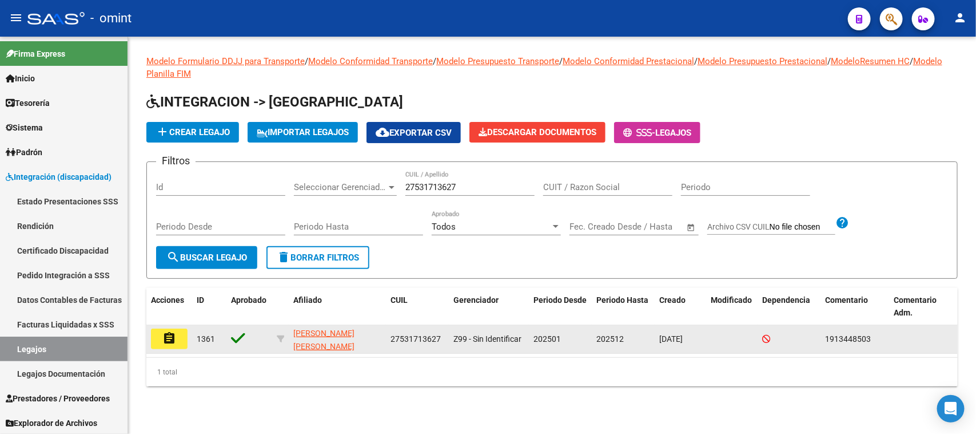
click at [170, 338] on mat-icon "assignment" at bounding box center [169, 338] width 14 height 14
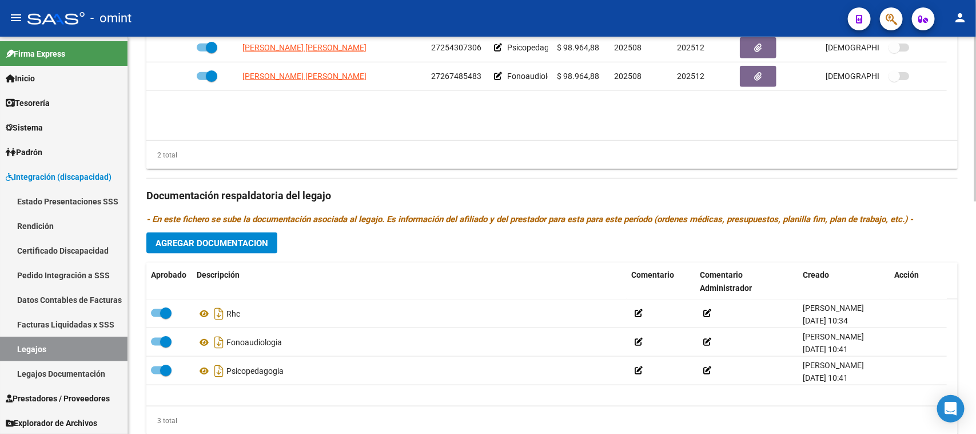
scroll to position [561, 0]
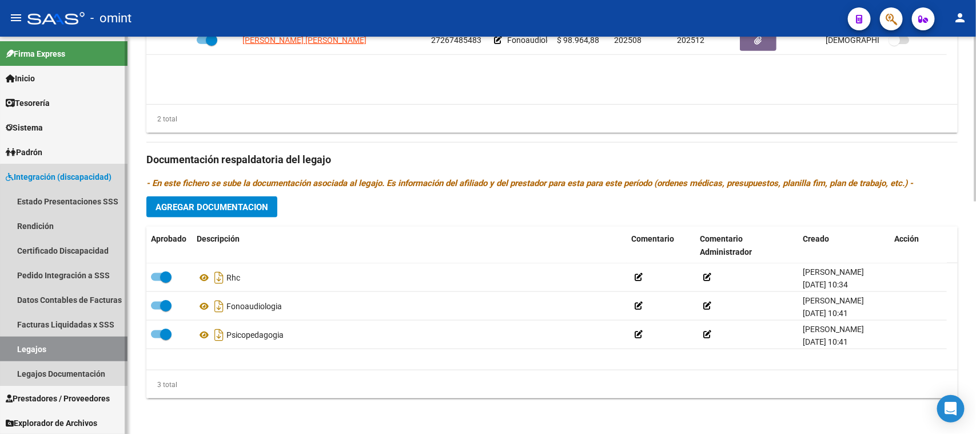
click at [66, 342] on link "Legajos" at bounding box center [64, 348] width 128 height 25
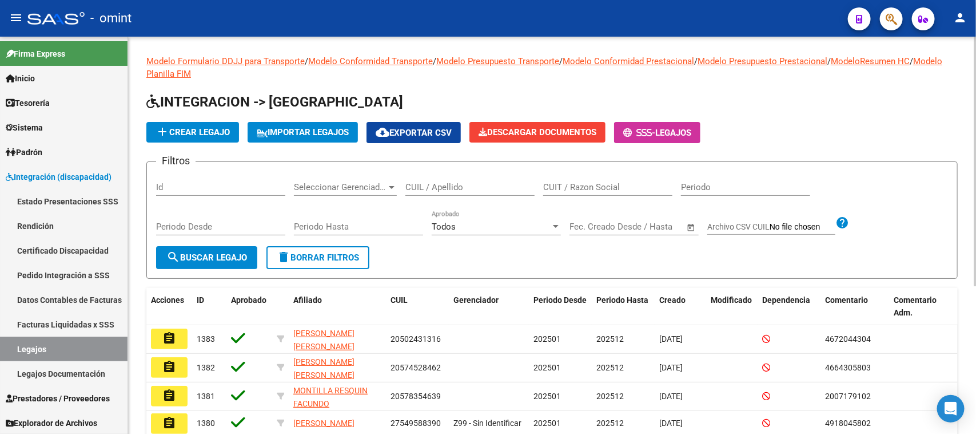
click at [418, 193] on div "CUIL / Apellido" at bounding box center [470, 183] width 129 height 25
paste input "27596922517"
type input "27596922517"
click at [225, 252] on span "search Buscar Legajo" at bounding box center [206, 257] width 81 height 10
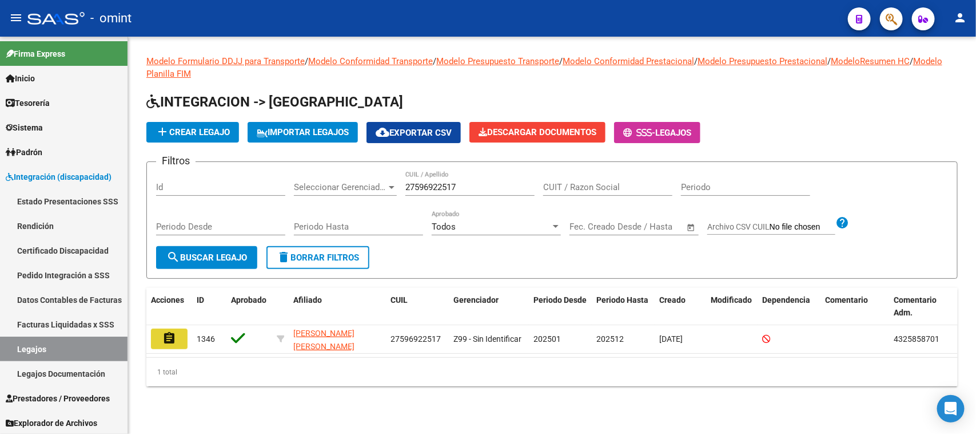
click at [176, 332] on mat-icon "assignment" at bounding box center [169, 338] width 14 height 14
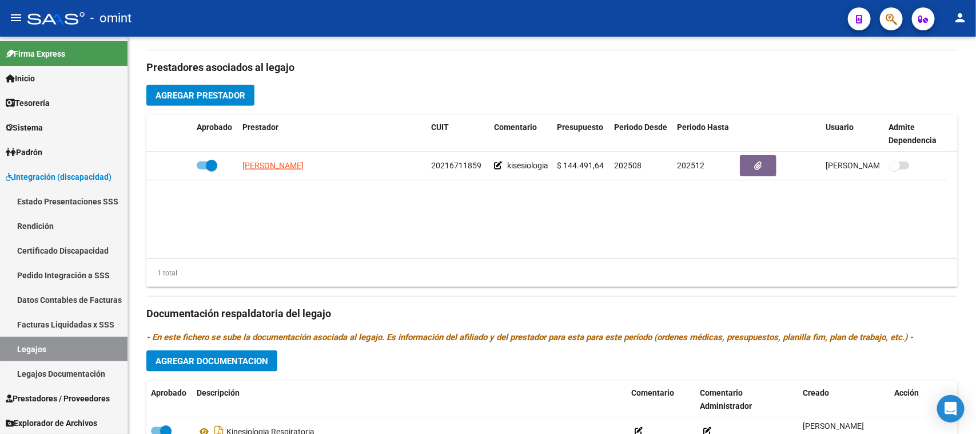
scroll to position [429, 0]
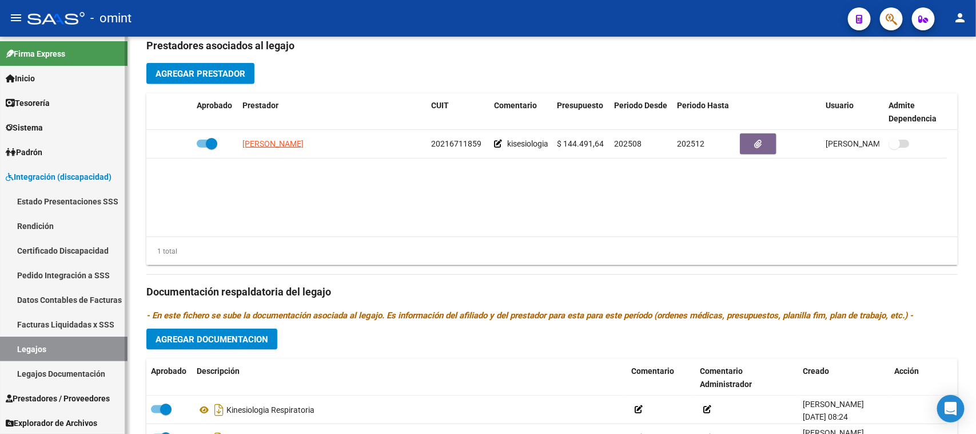
click at [72, 341] on link "Legajos" at bounding box center [64, 348] width 128 height 25
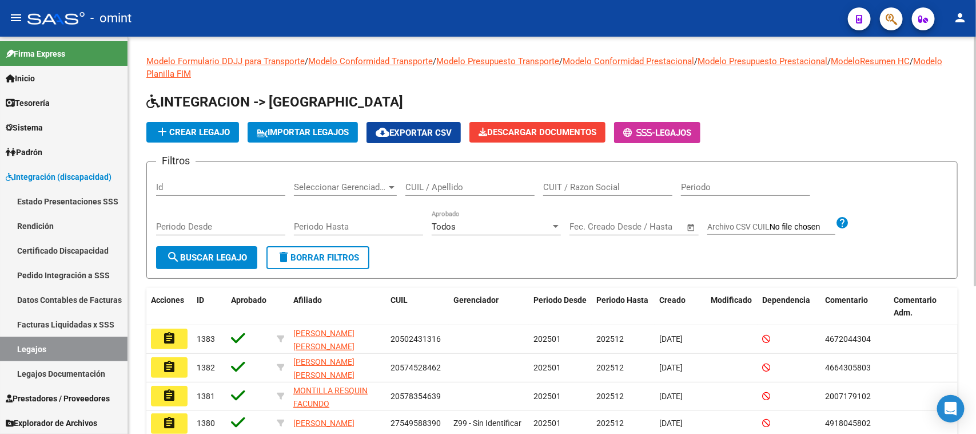
click at [451, 189] on input "CUIL / Apellido" at bounding box center [470, 187] width 129 height 10
paste input "20448588220"
type input "20448588220"
click at [168, 264] on button "search Buscar Legajo" at bounding box center [206, 257] width 101 height 23
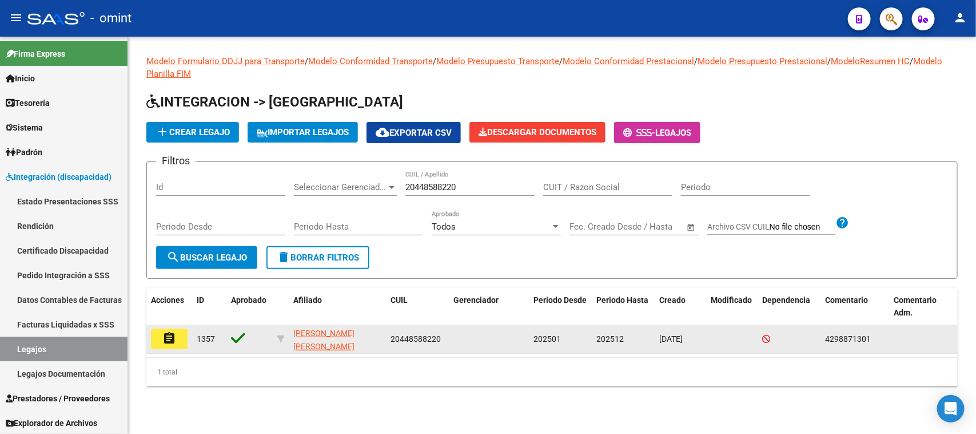
click at [176, 339] on button "assignment" at bounding box center [169, 338] width 37 height 21
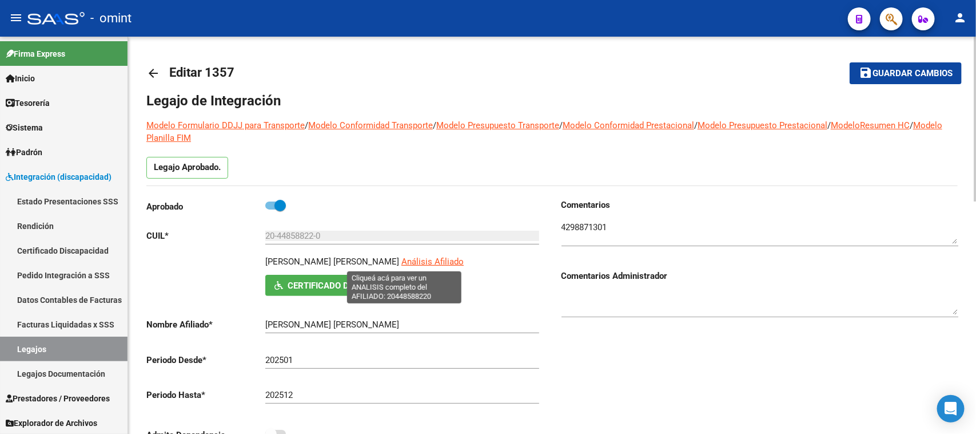
click at [423, 261] on span "Análisis Afiliado" at bounding box center [433, 261] width 62 height 10
type textarea "20448588220"
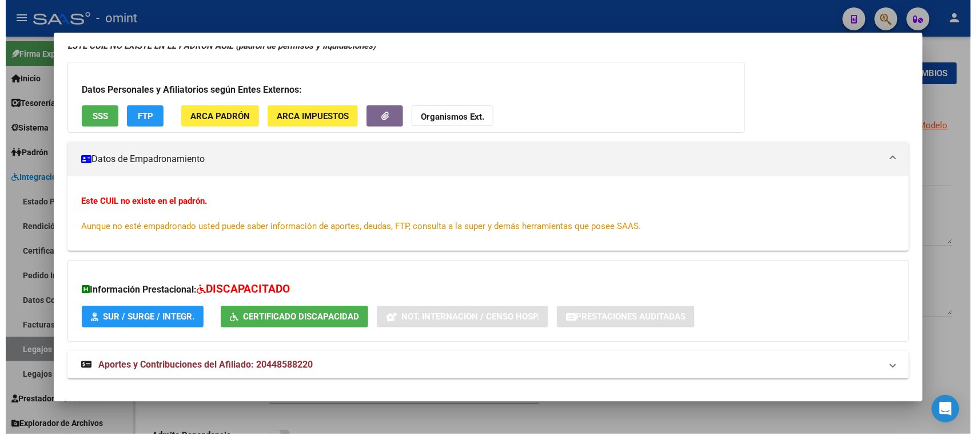
scroll to position [78, 0]
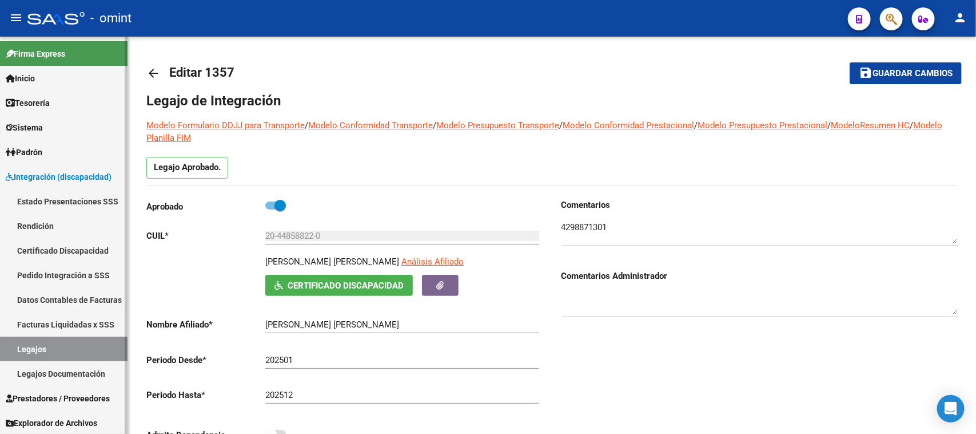
click at [106, 337] on link "Legajos" at bounding box center [64, 348] width 128 height 25
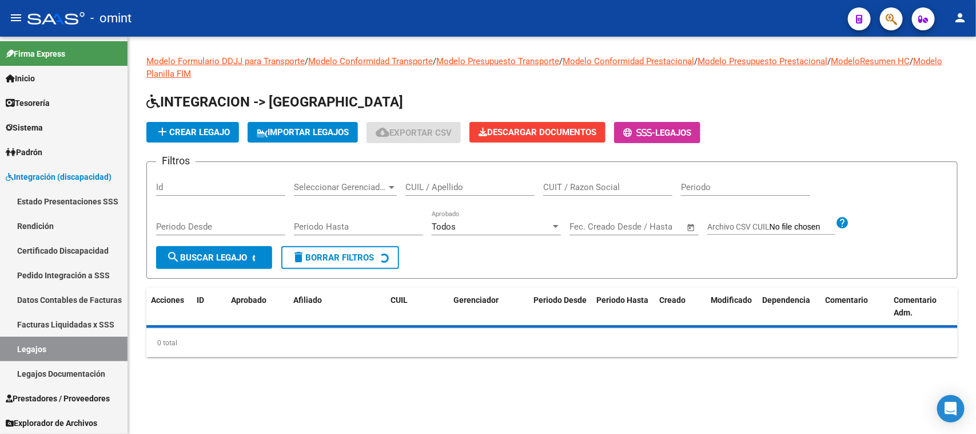
click at [470, 184] on input "CUIL / Apellido" at bounding box center [470, 187] width 129 height 10
paste input "20553171637"
type input "20553171637"
click at [216, 256] on span "search Buscar Legajo" at bounding box center [206, 257] width 81 height 10
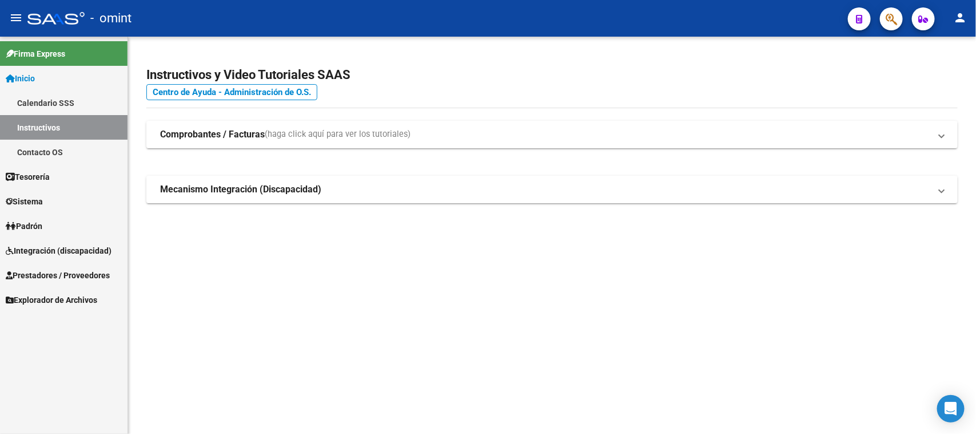
click at [23, 250] on span "Integración (discapacidad)" at bounding box center [59, 250] width 106 height 13
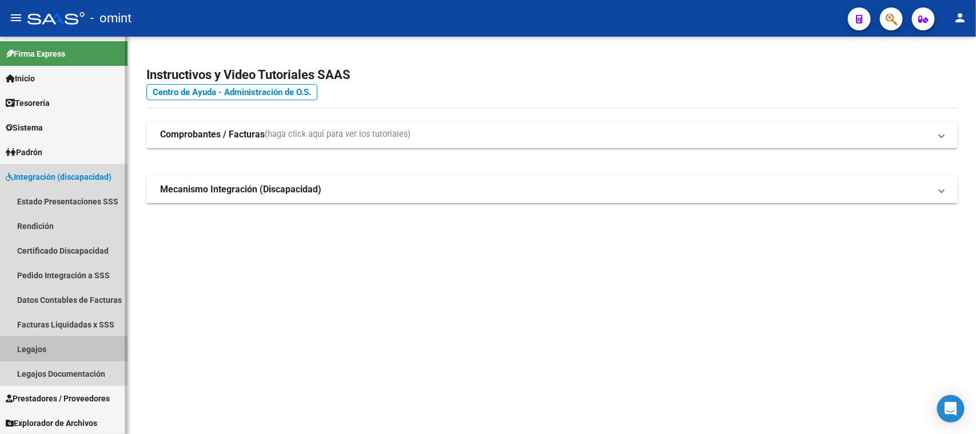
click at [50, 352] on link "Legajos" at bounding box center [64, 348] width 128 height 25
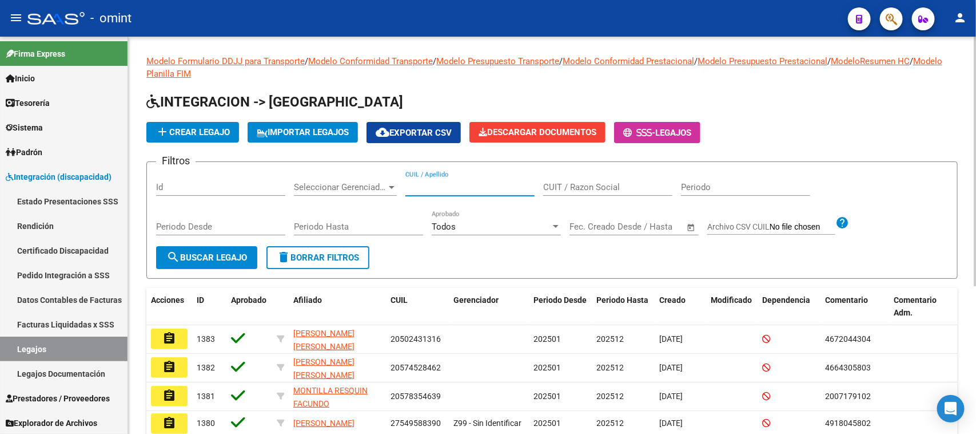
click at [432, 187] on input "CUIL / Apellido" at bounding box center [470, 187] width 129 height 10
paste input "20553171637"
type input "20553171637"
drag, startPoint x: 224, startPoint y: 246, endPoint x: 219, endPoint y: 241, distance: 6.9
click at [224, 246] on button "search Buscar Legajo" at bounding box center [206, 257] width 101 height 23
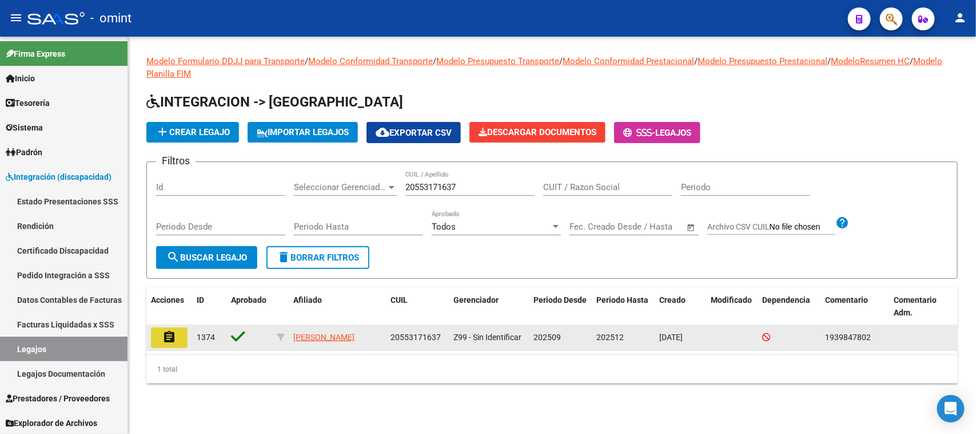
click at [168, 332] on mat-icon "assignment" at bounding box center [169, 337] width 14 height 14
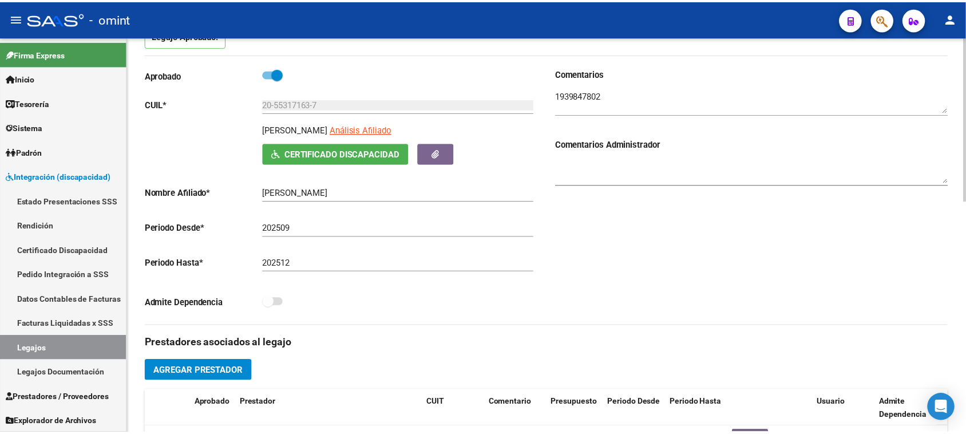
scroll to position [143, 0]
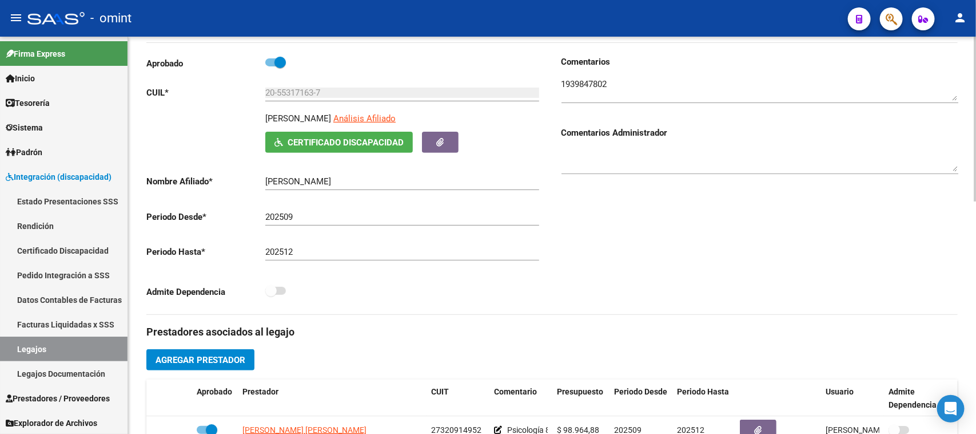
click at [396, 118] on span "Análisis Afiliado" at bounding box center [364, 118] width 62 height 10
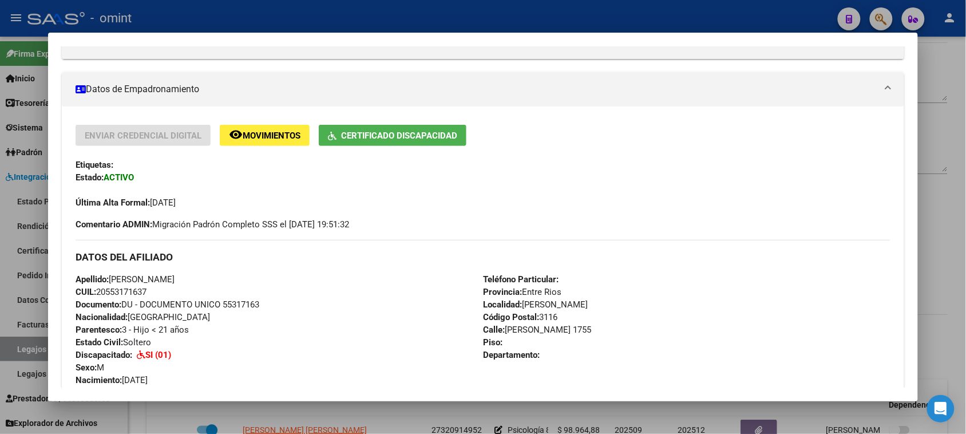
scroll to position [198, 0]
